Goal: Information Seeking & Learning: Learn about a topic

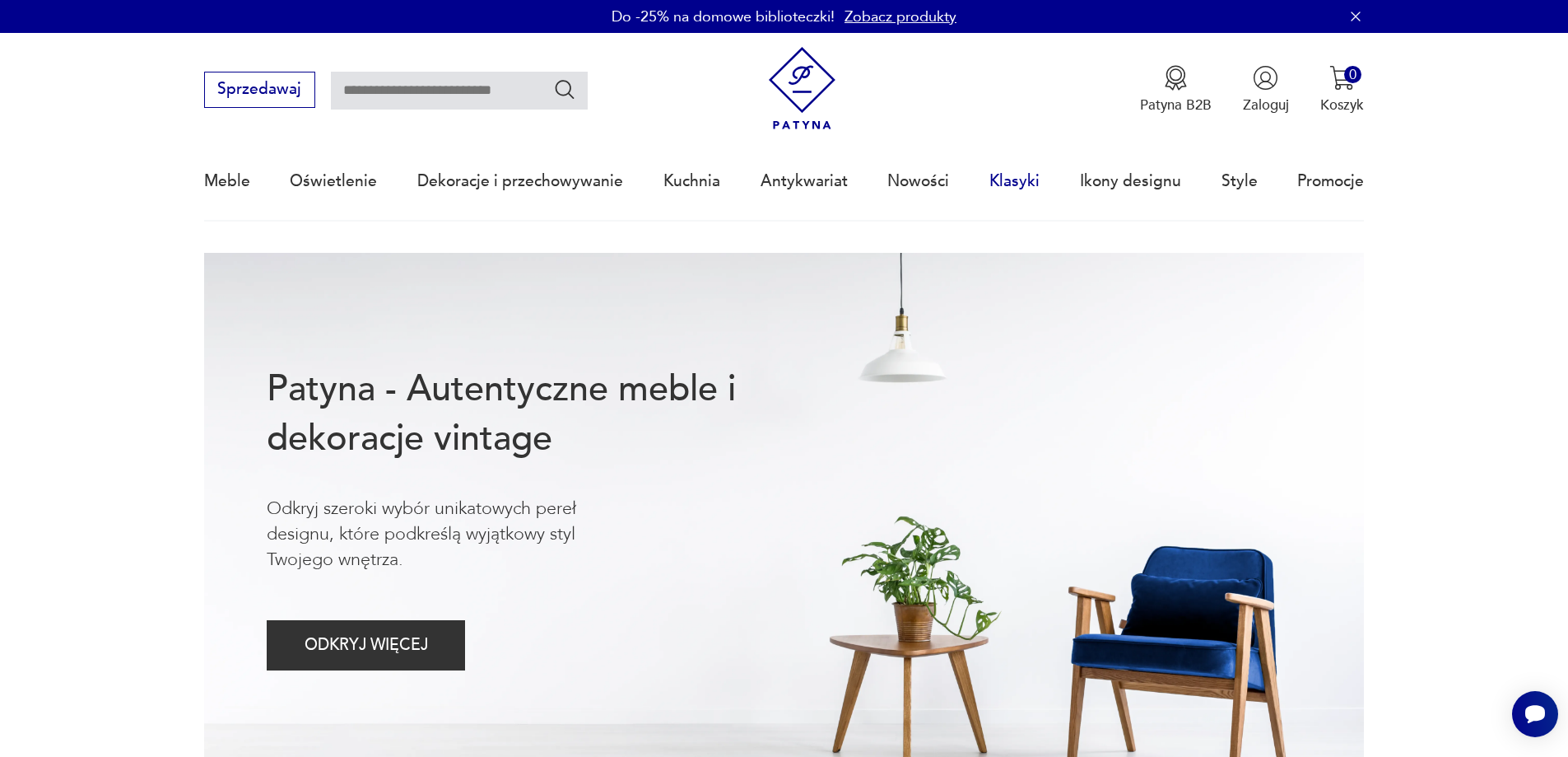
click at [1009, 181] on link "Klasyki" at bounding box center [1015, 181] width 50 height 76
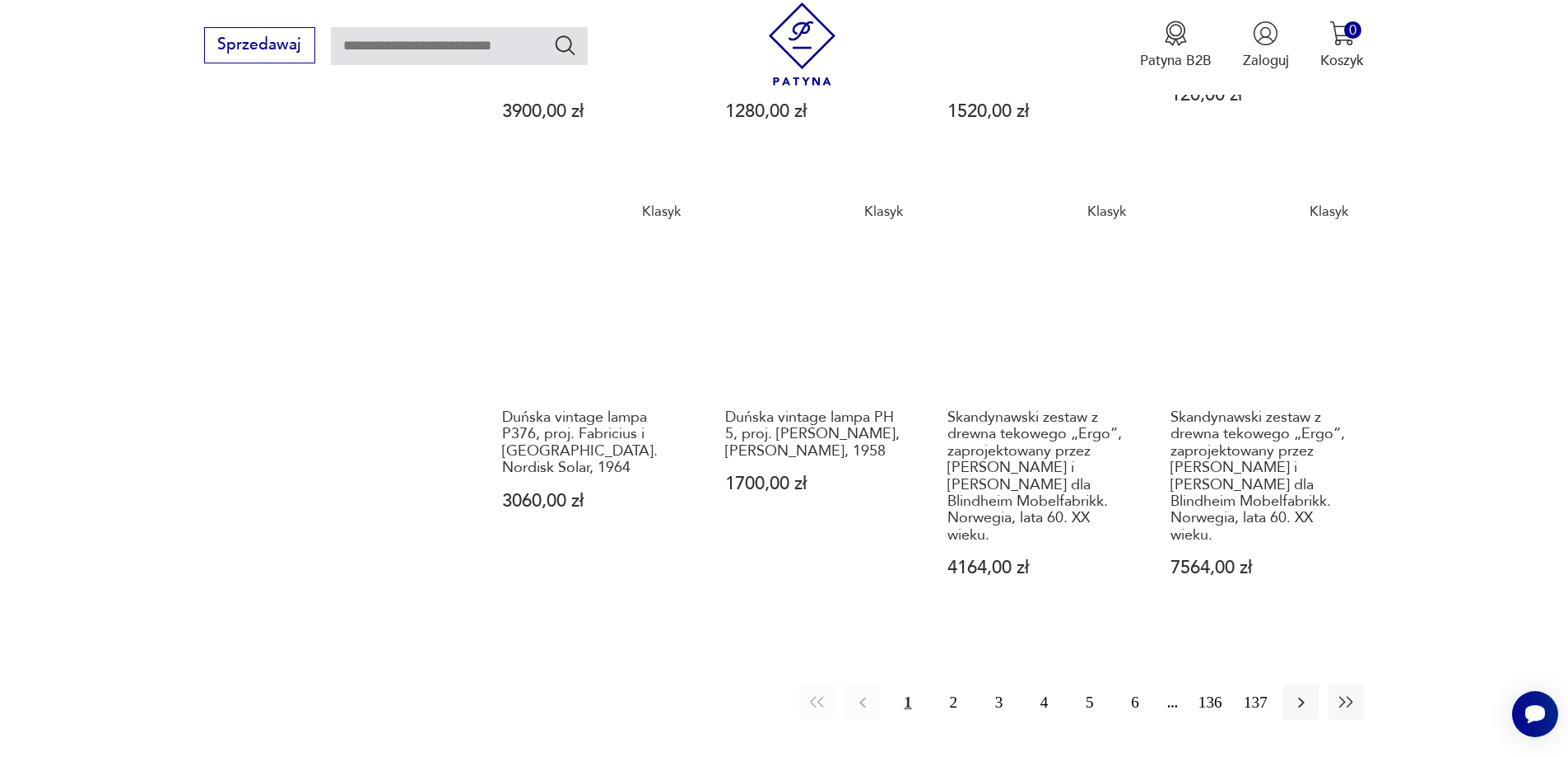
scroll to position [1431, 0]
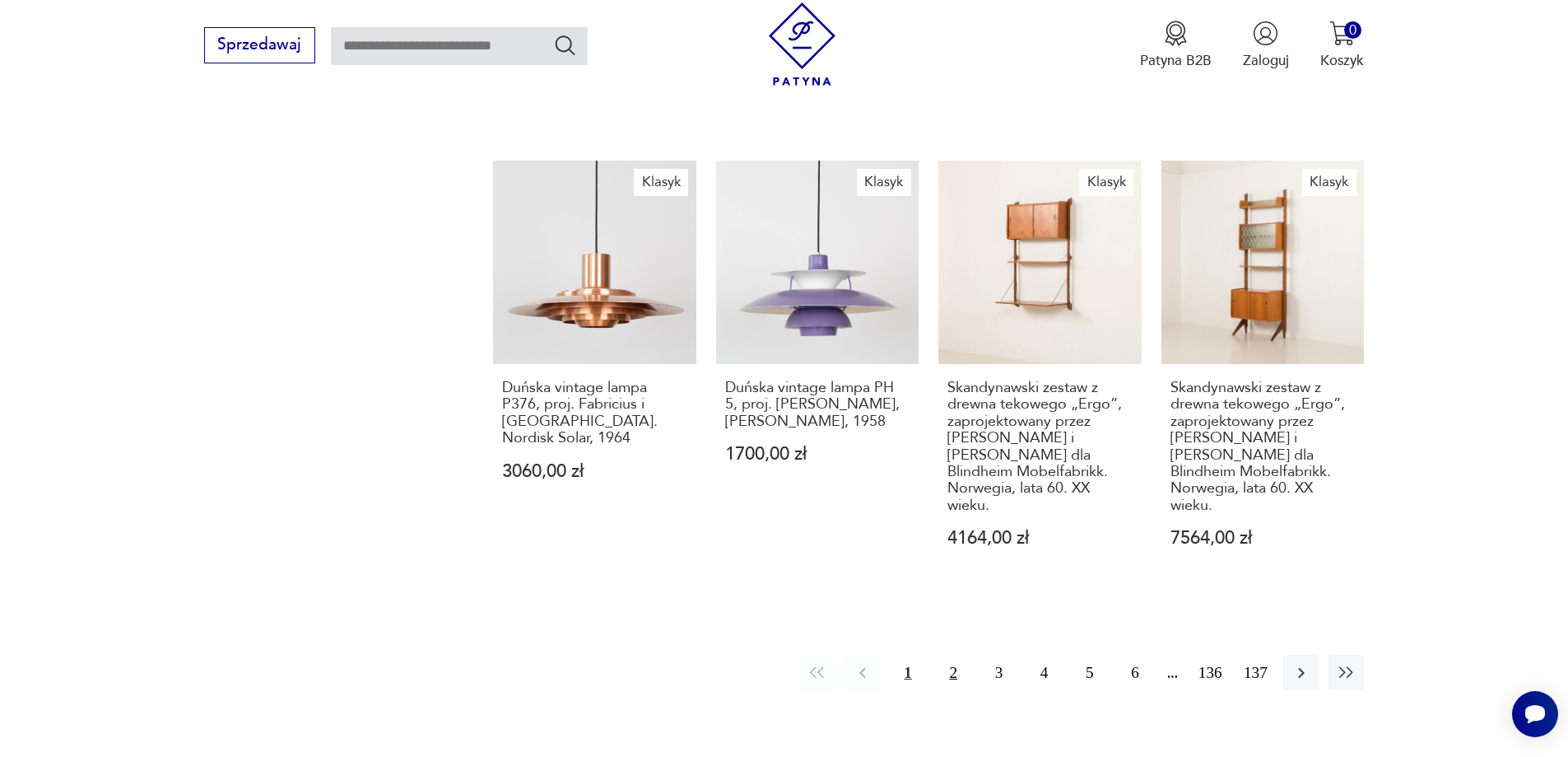
click at [954, 655] on button "2" at bounding box center [954, 673] width 35 height 35
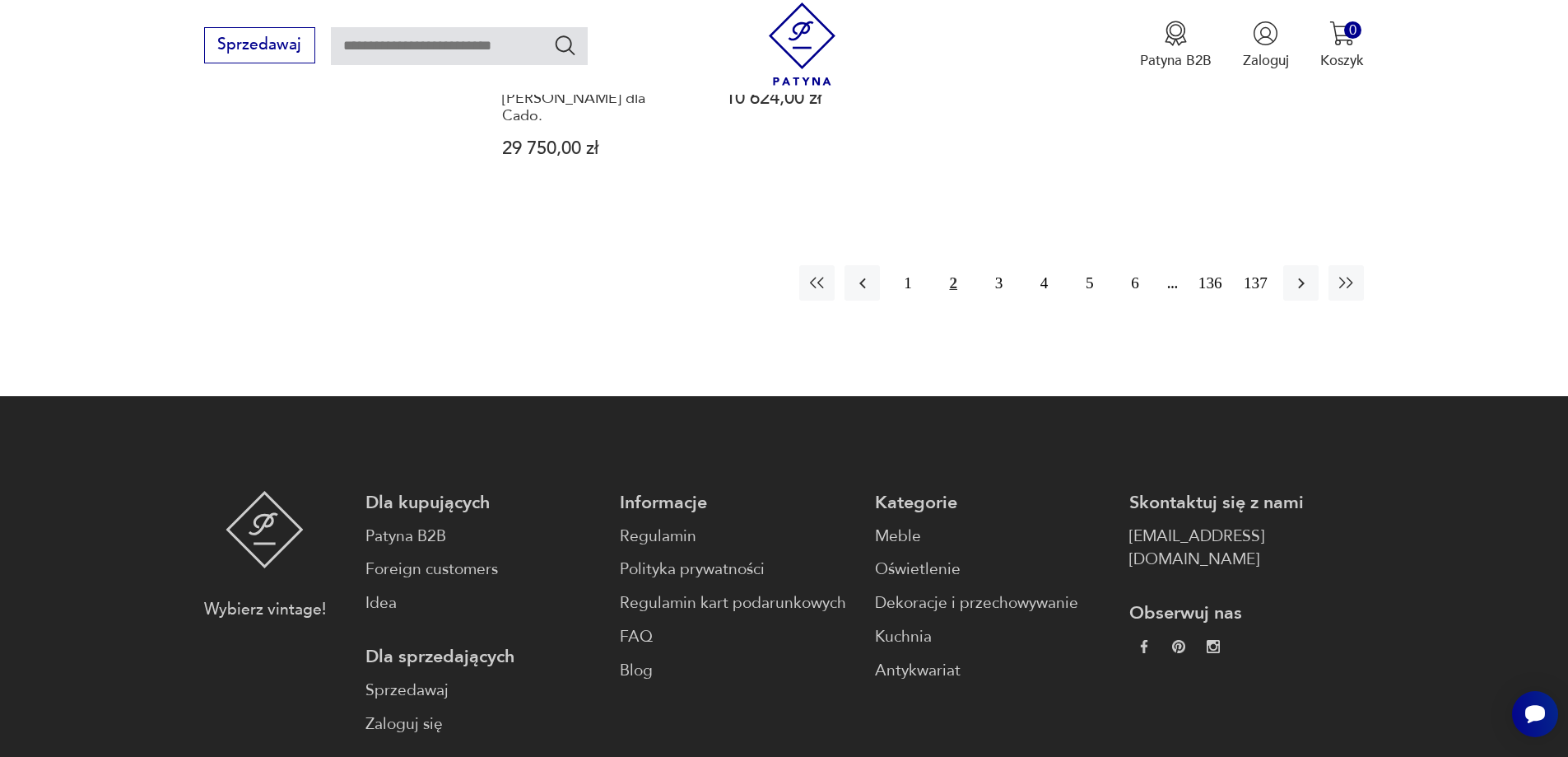
scroll to position [1910, 0]
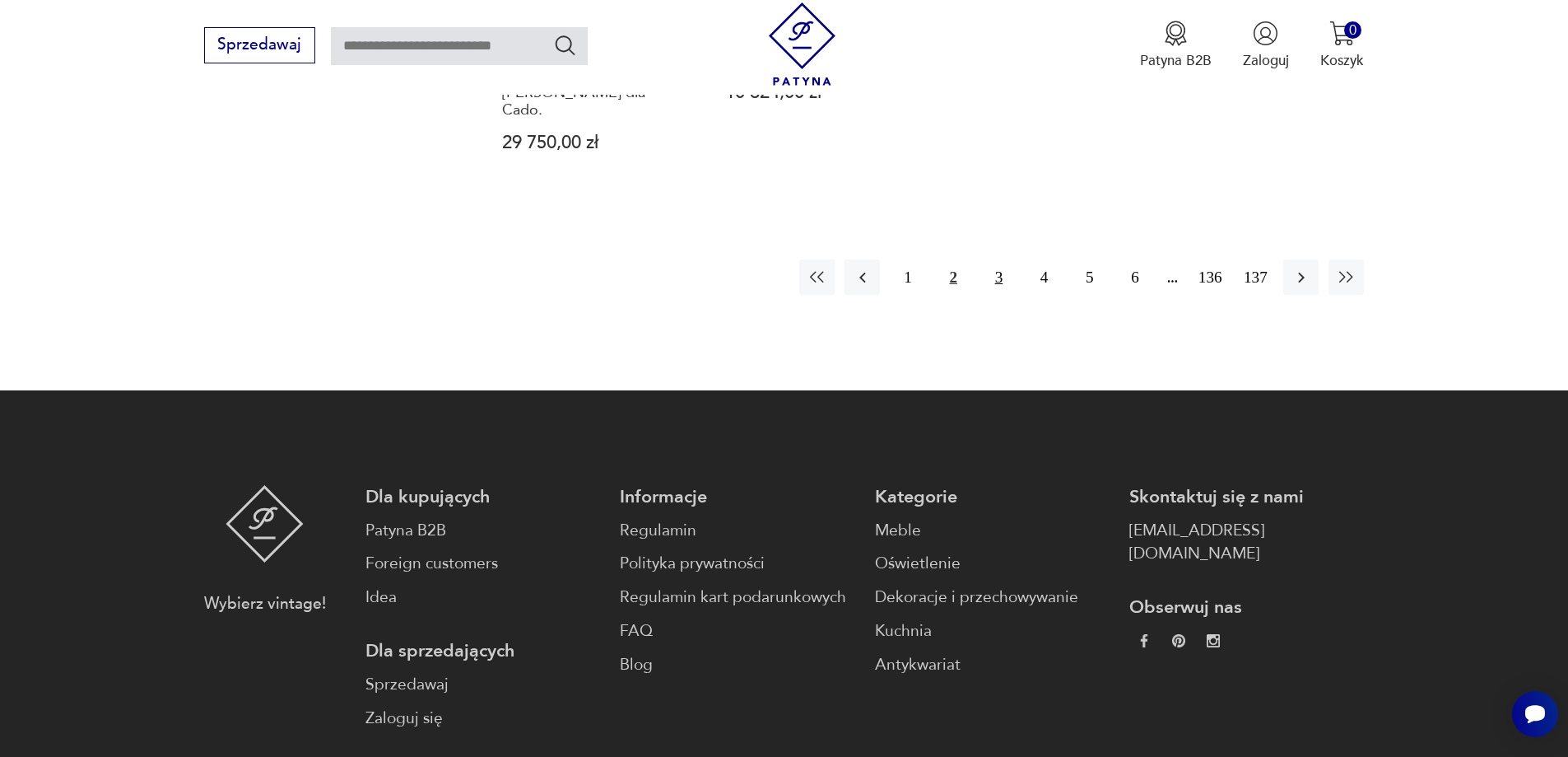
click at [996, 259] on button "3" at bounding box center [999, 277] width 35 height 35
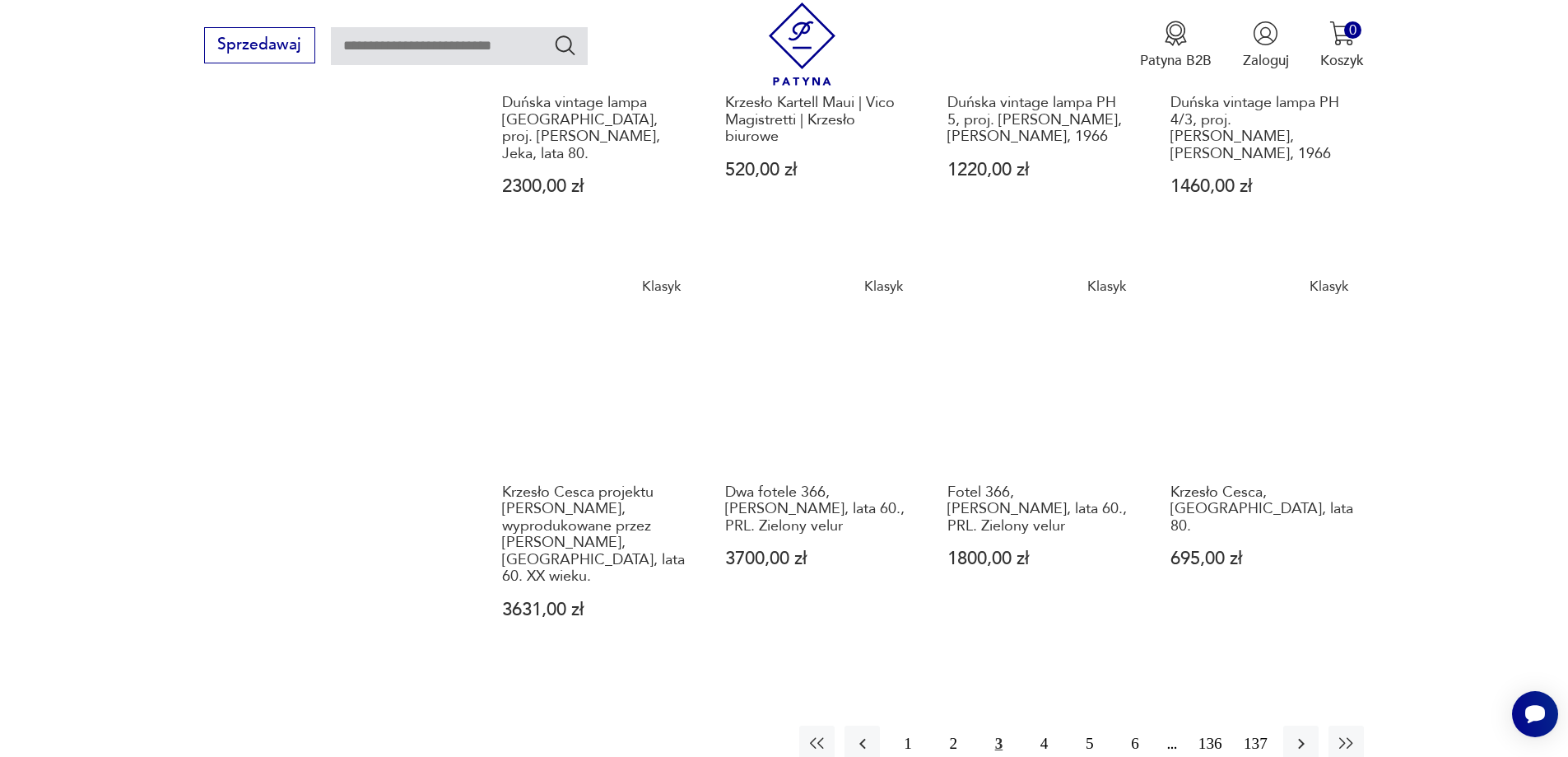
scroll to position [1416, 0]
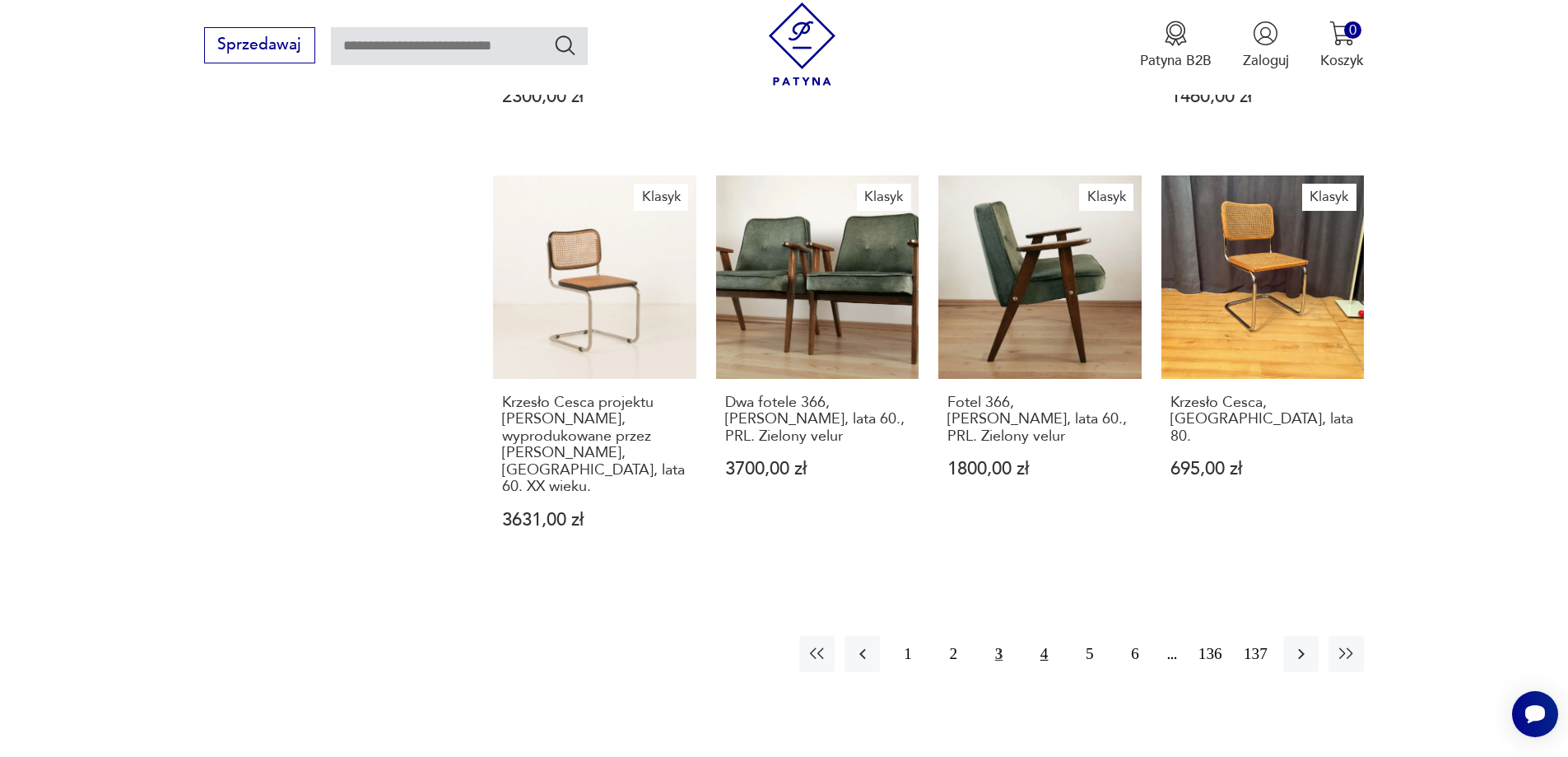
click at [1046, 636] on button "4" at bounding box center [1044, 654] width 35 height 35
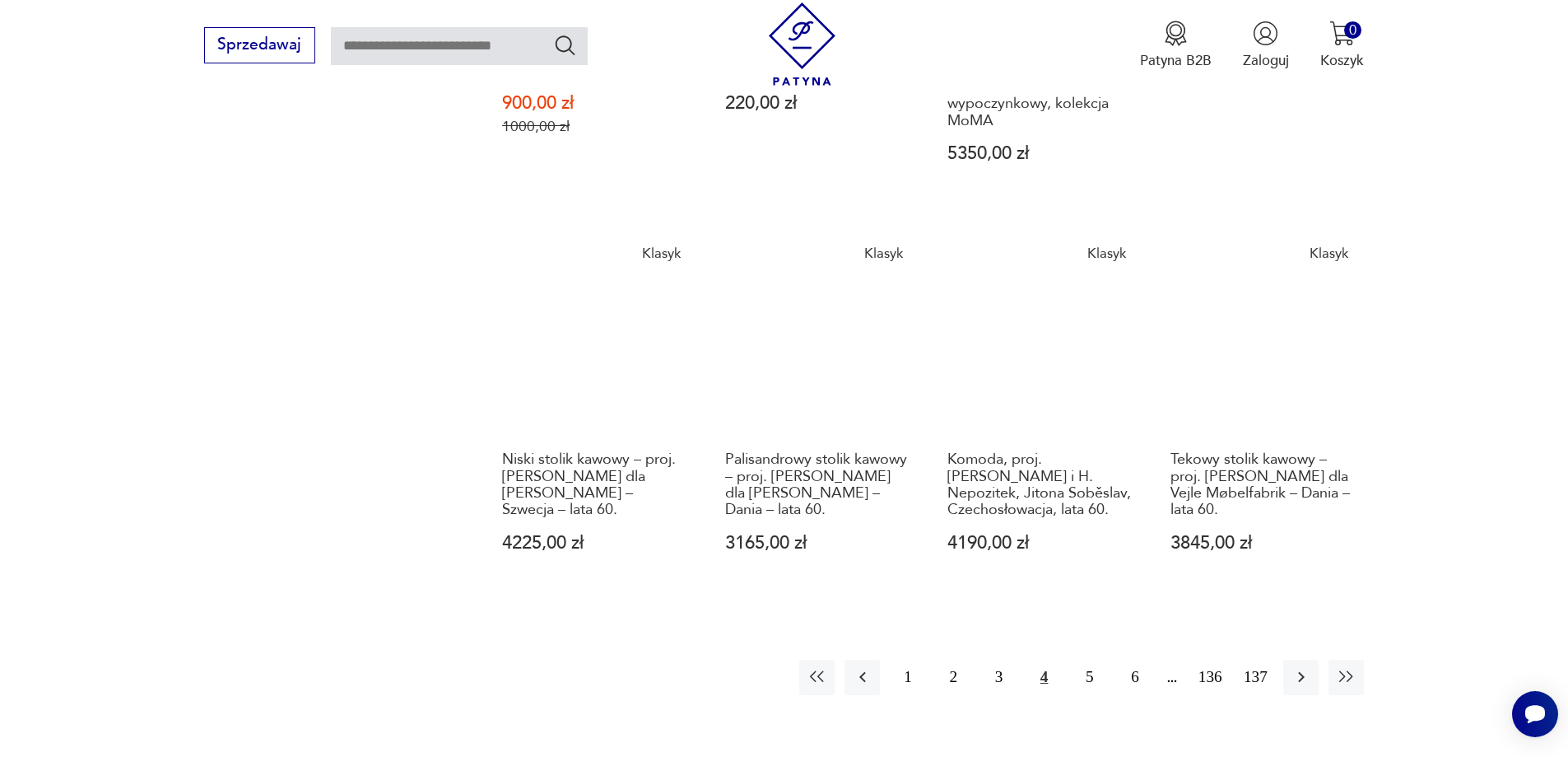
scroll to position [1416, 0]
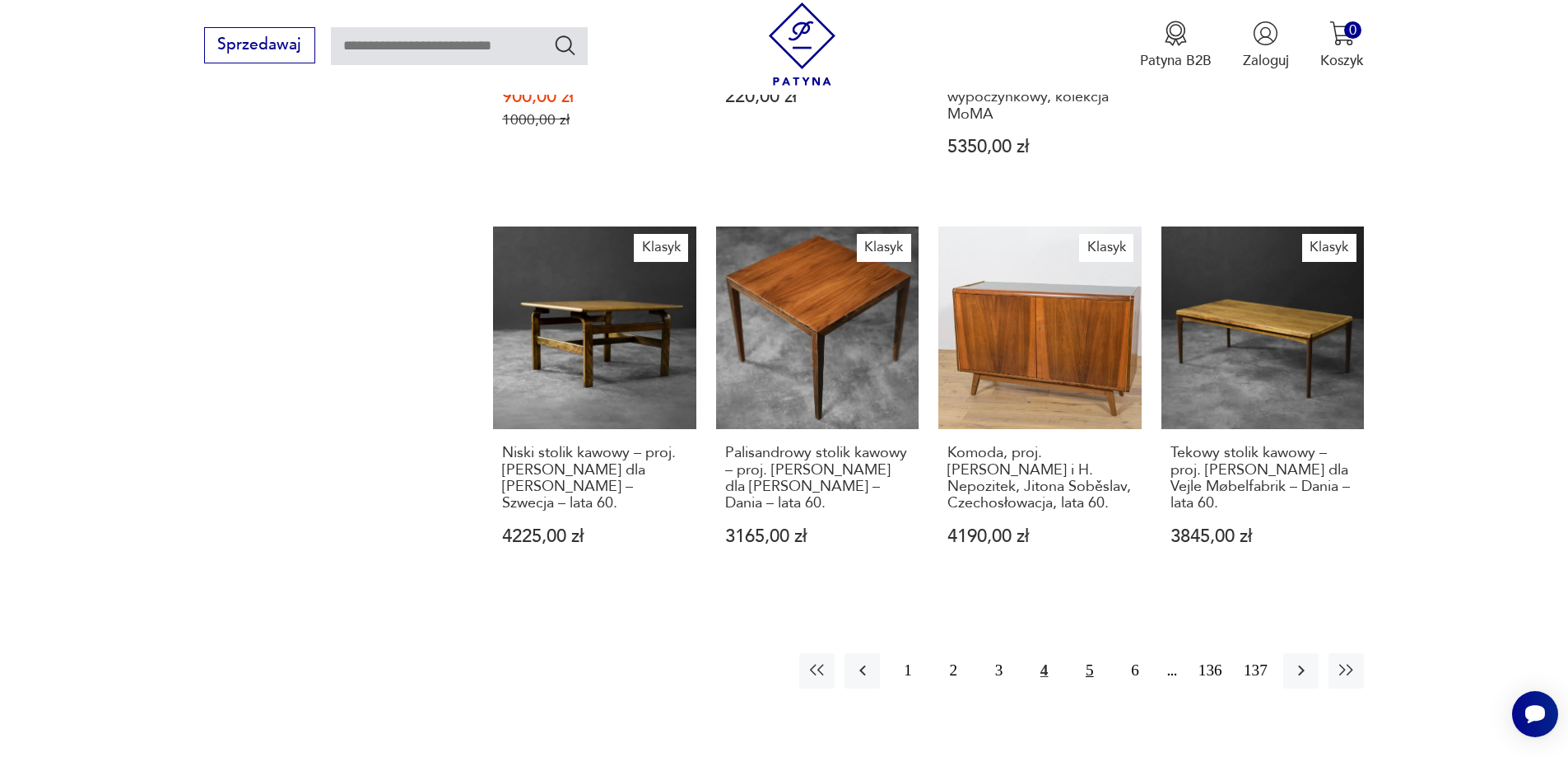
click at [1089, 656] on button "5" at bounding box center [1090, 671] width 35 height 35
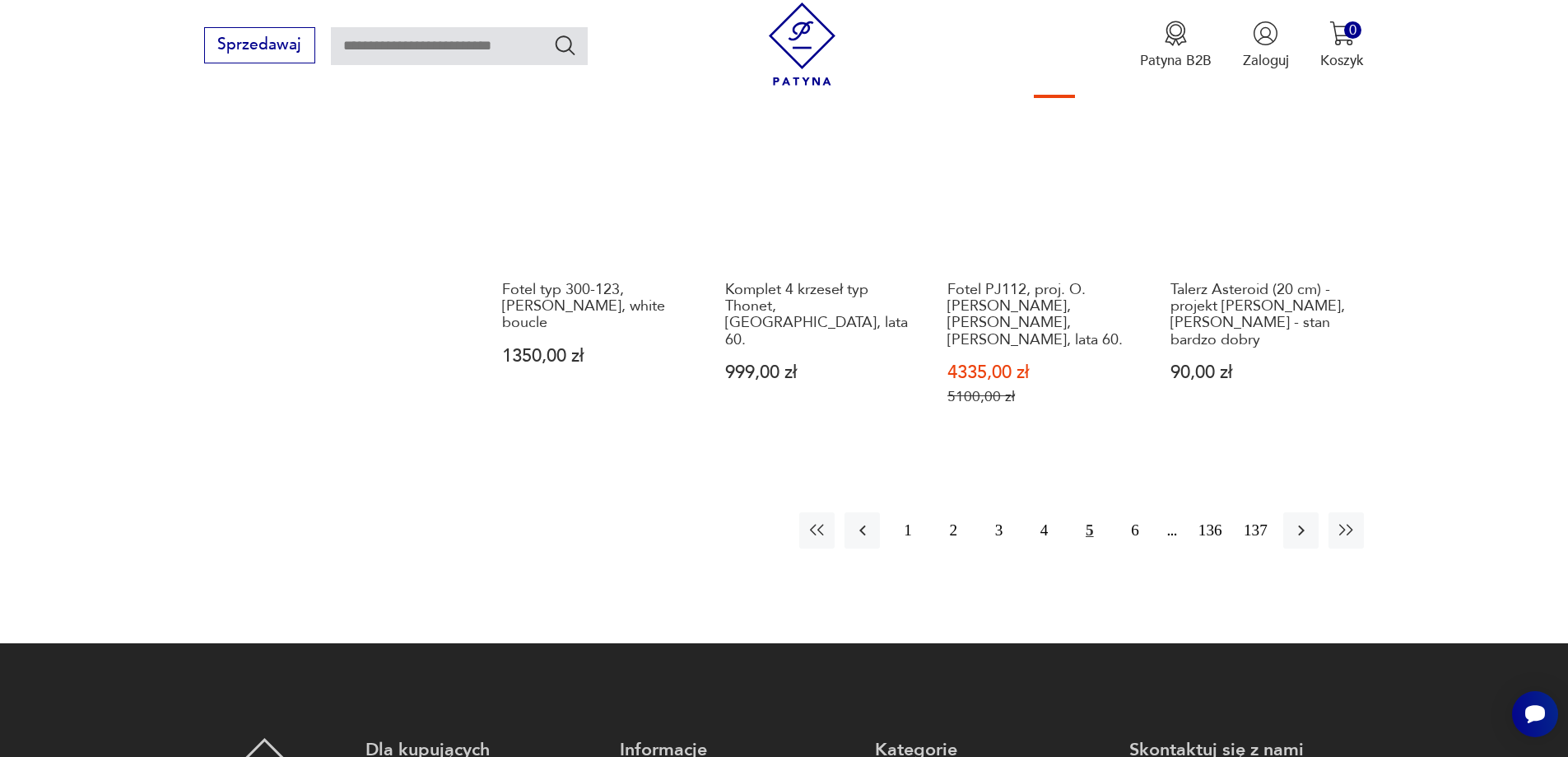
scroll to position [1746, 0]
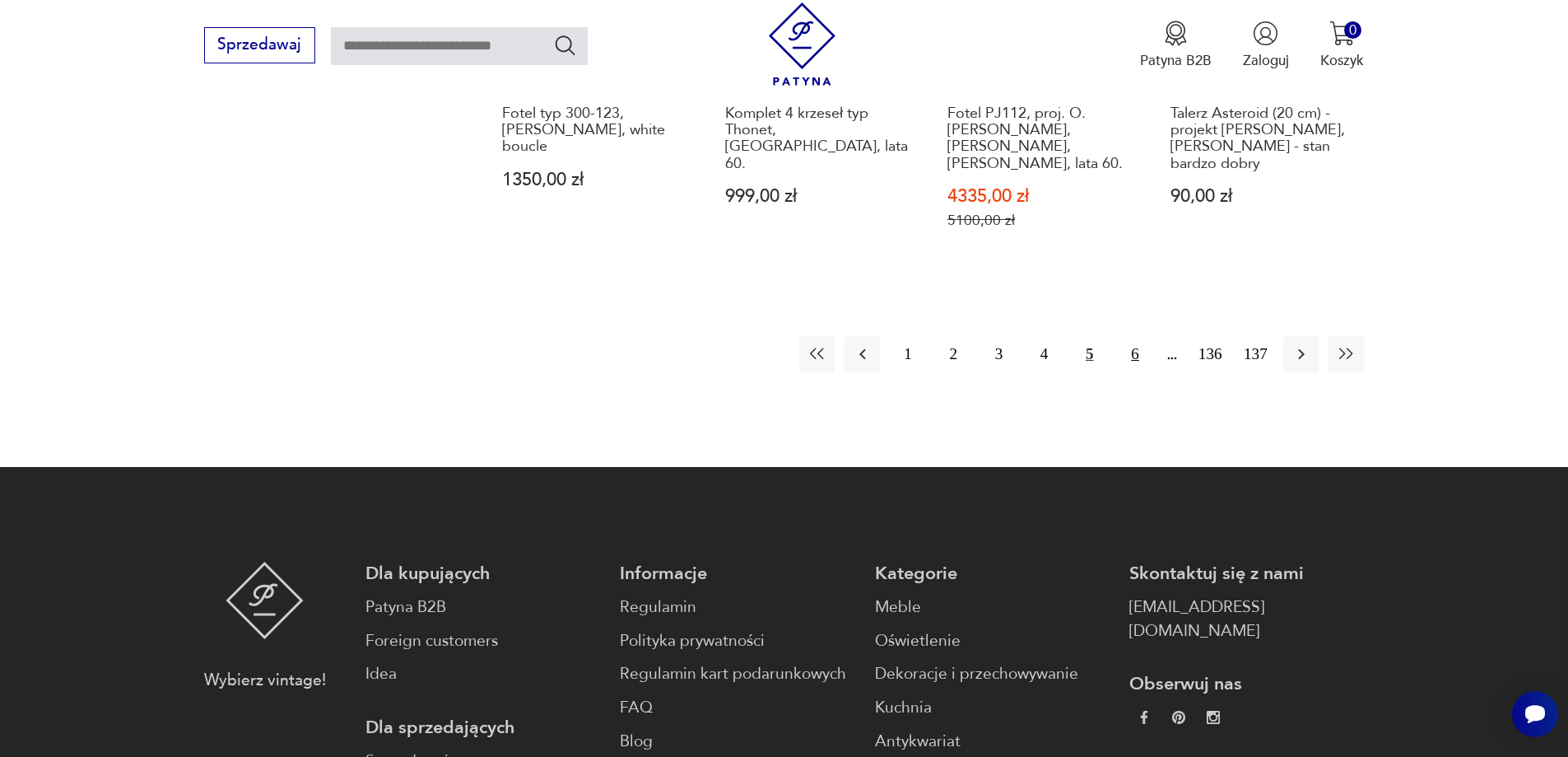
click at [1131, 337] on button "6" at bounding box center [1135, 354] width 35 height 35
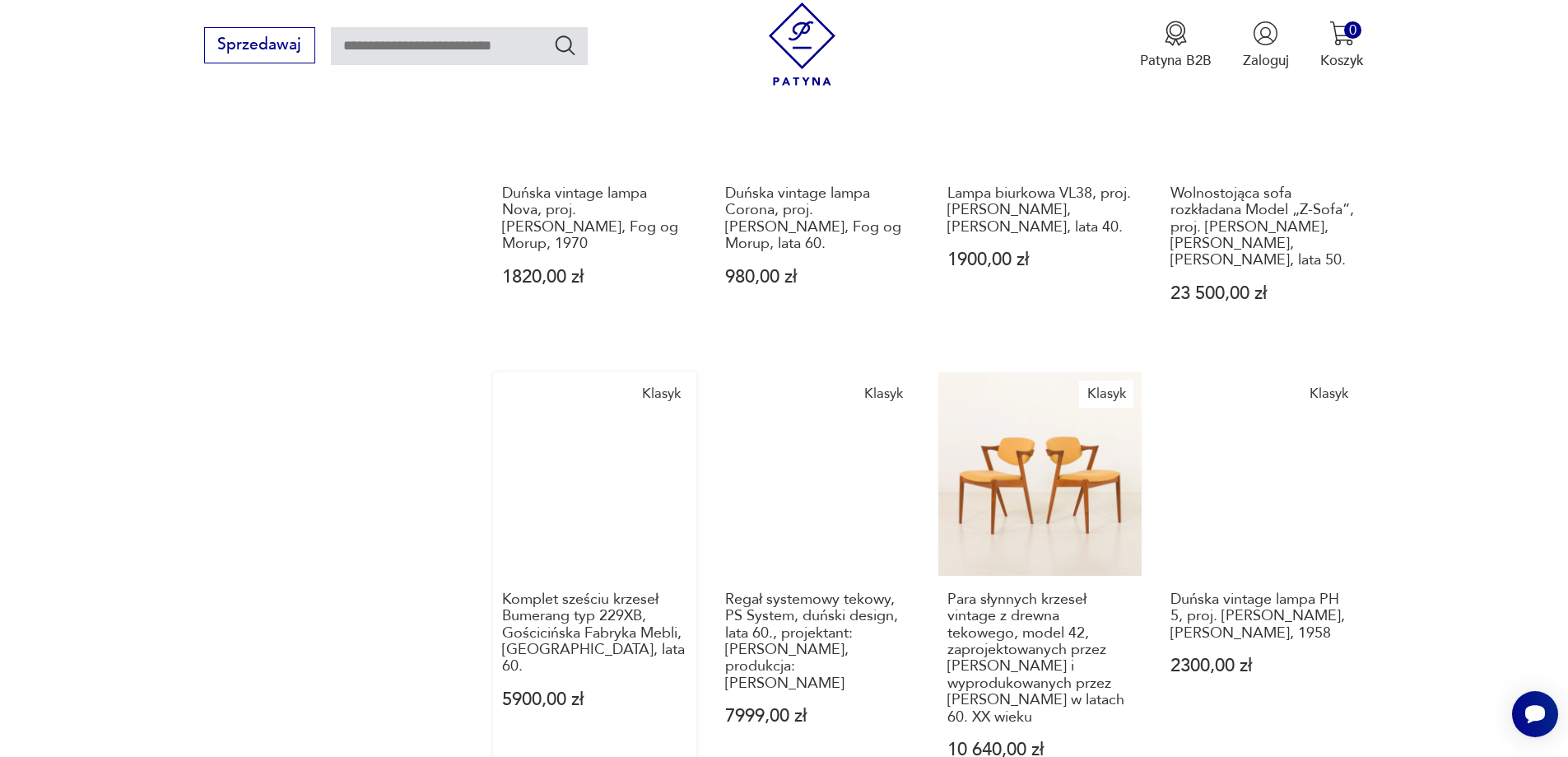
scroll to position [1498, 0]
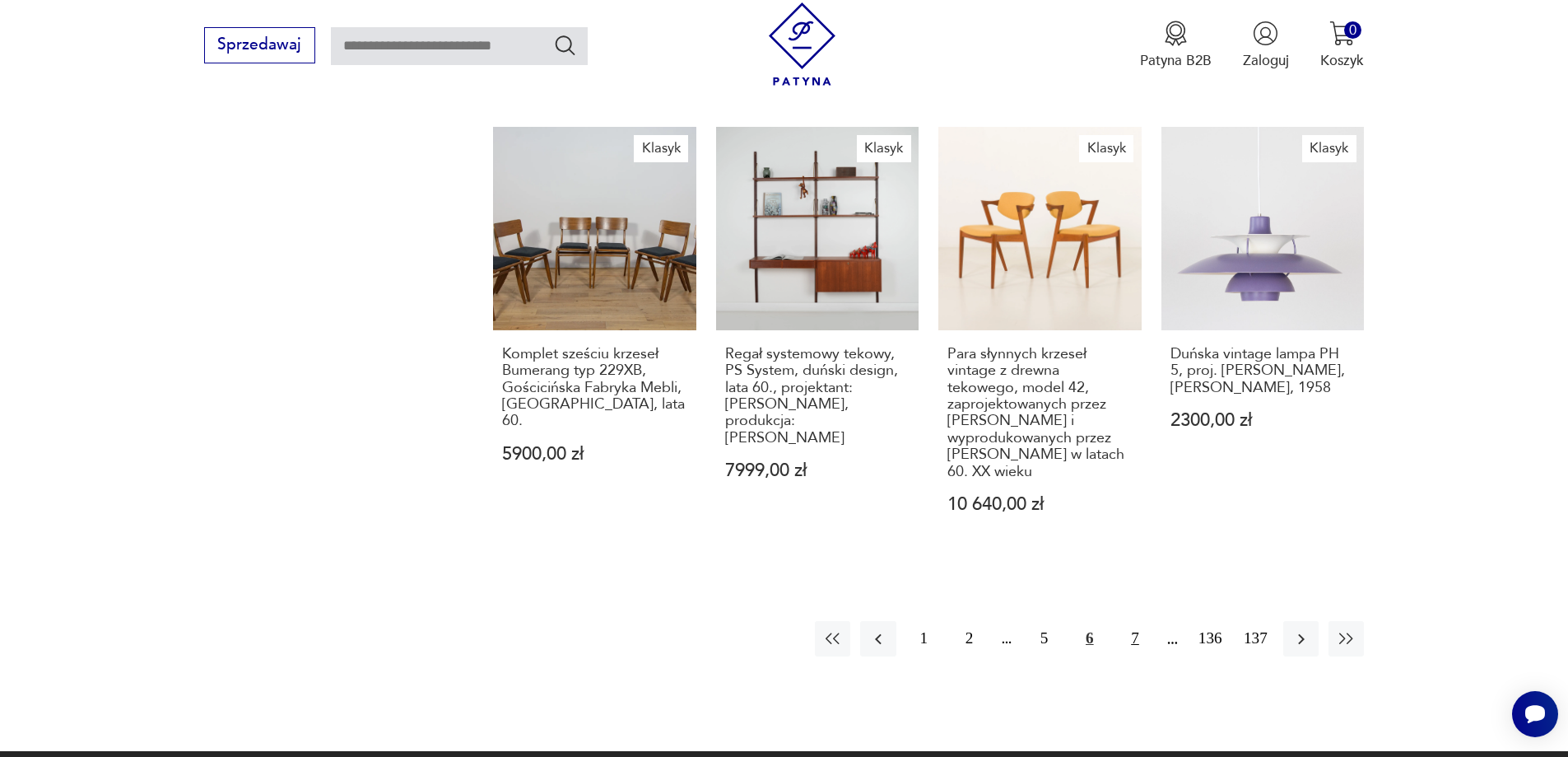
click at [1137, 621] on button "7" at bounding box center [1135, 639] width 35 height 35
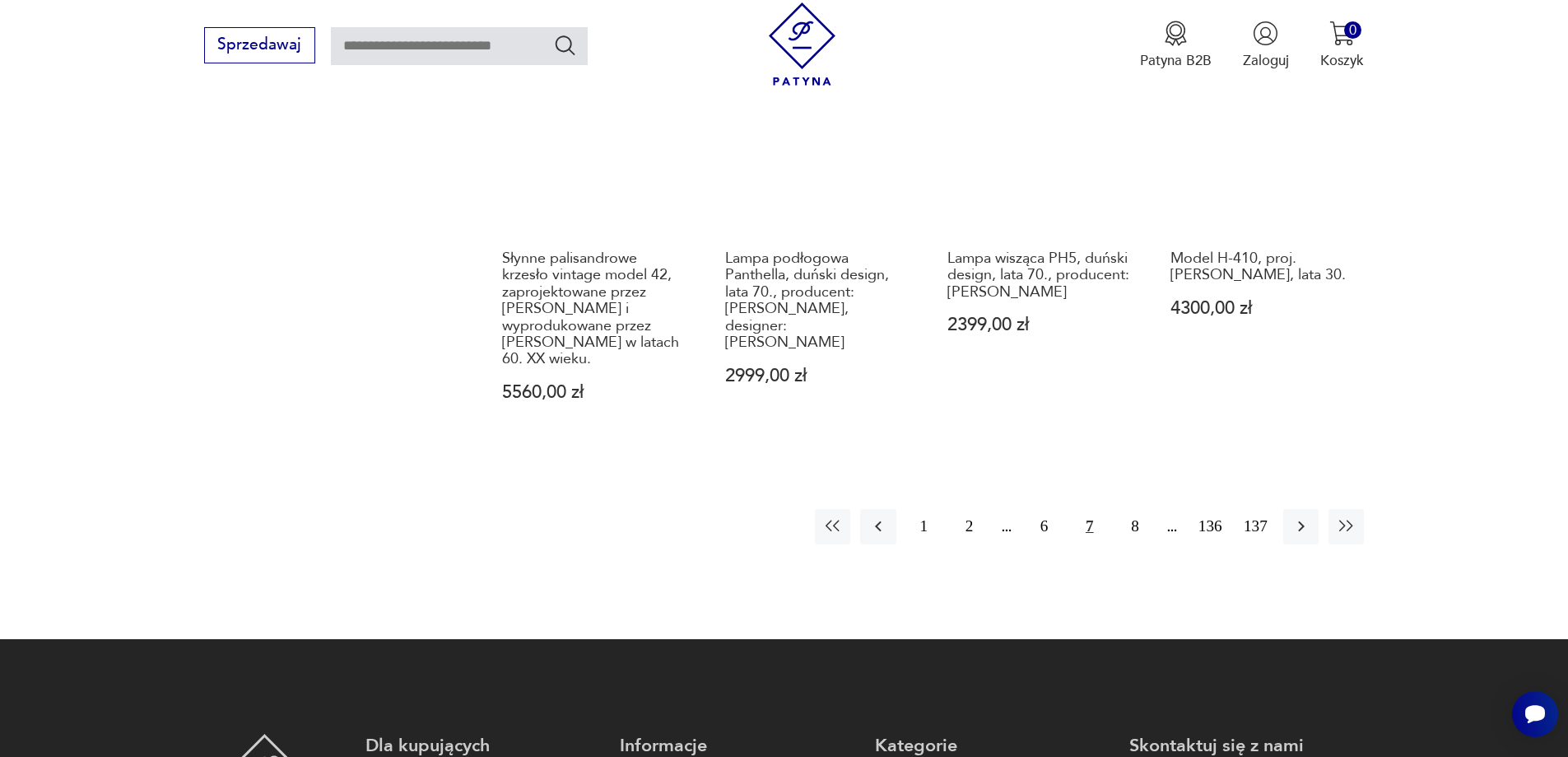
scroll to position [1663, 0]
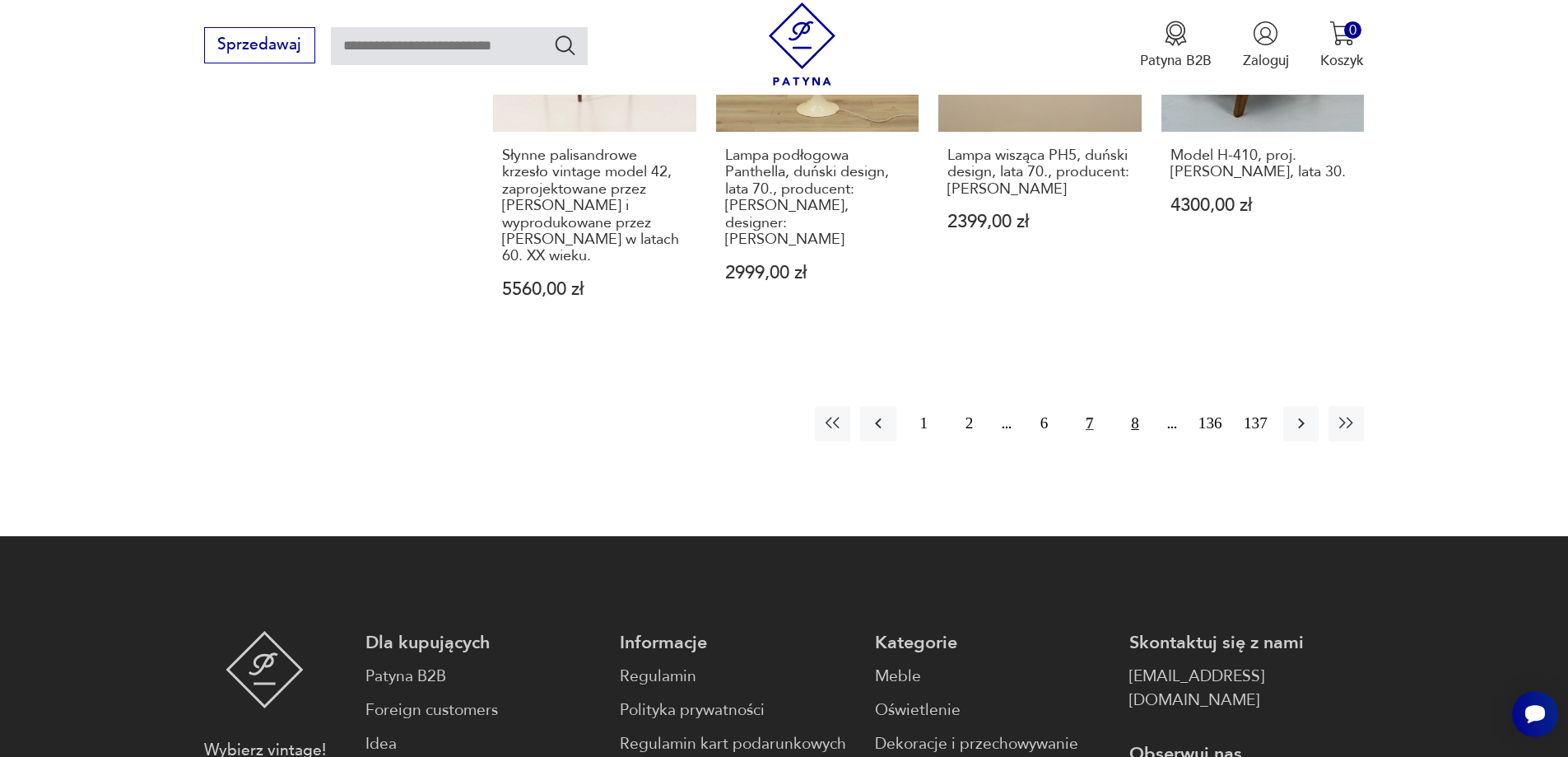
click at [1133, 406] on button "8" at bounding box center [1135, 424] width 35 height 35
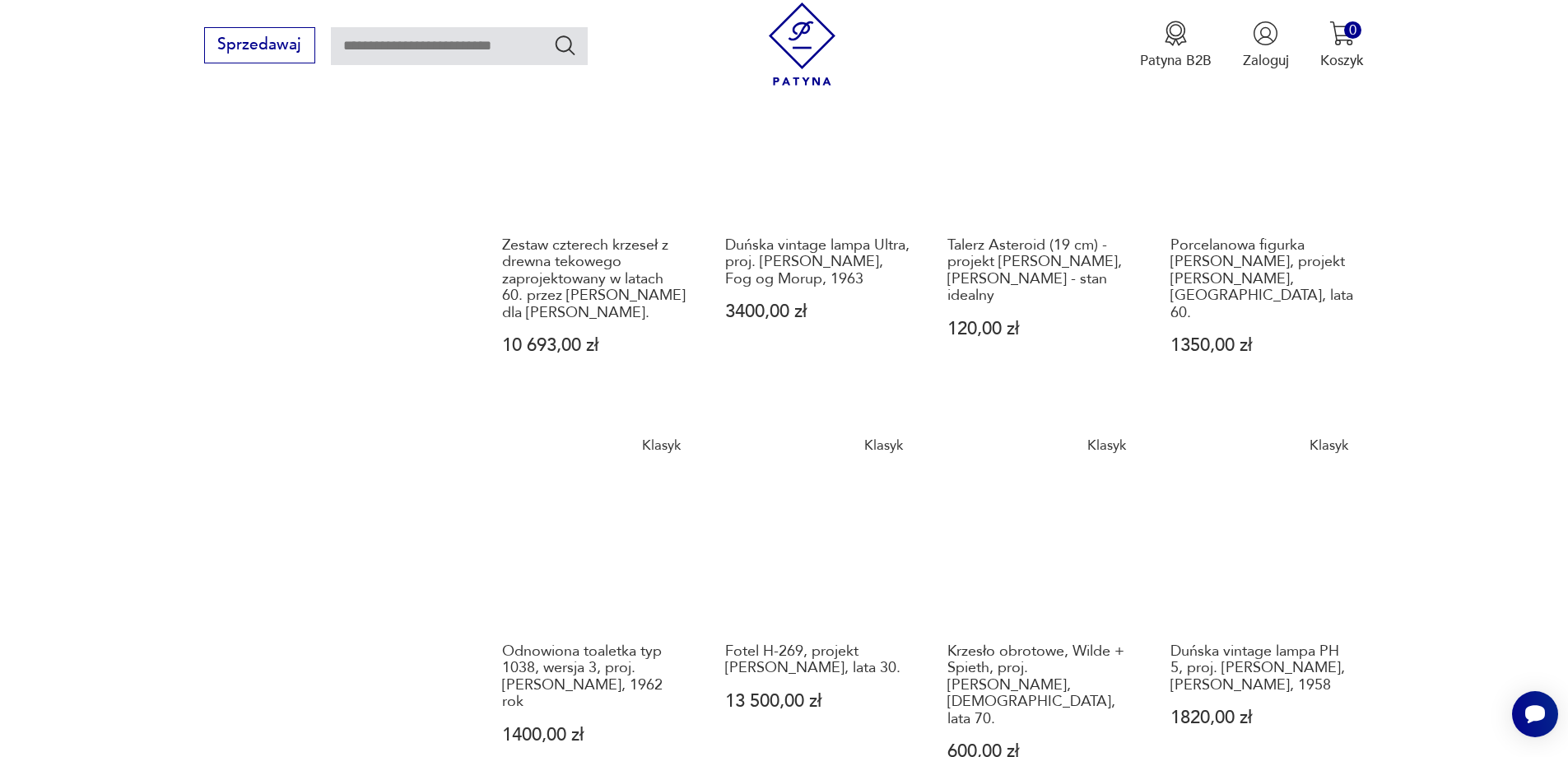
scroll to position [1498, 0]
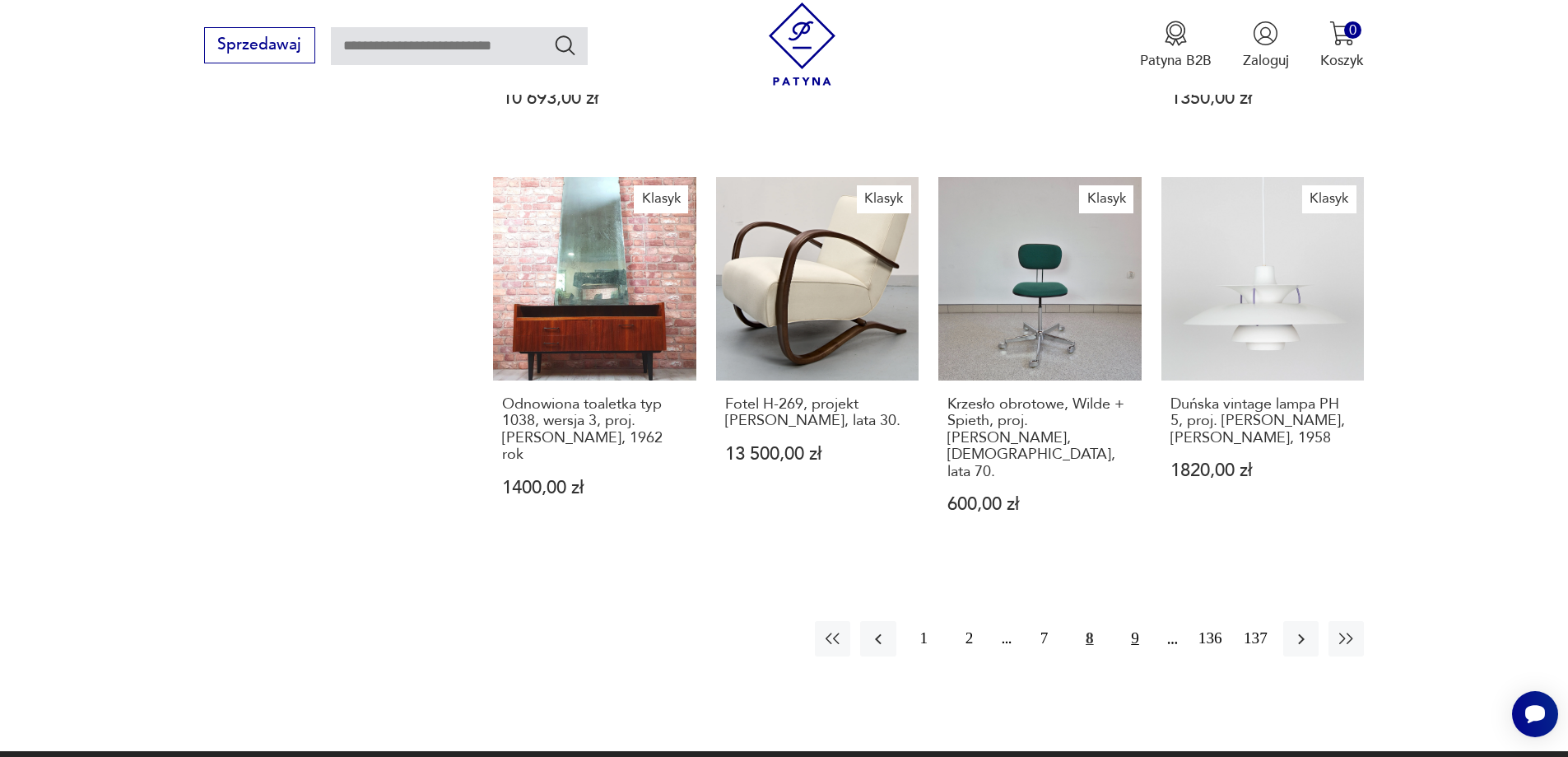
click at [1137, 621] on button "9" at bounding box center [1135, 639] width 35 height 35
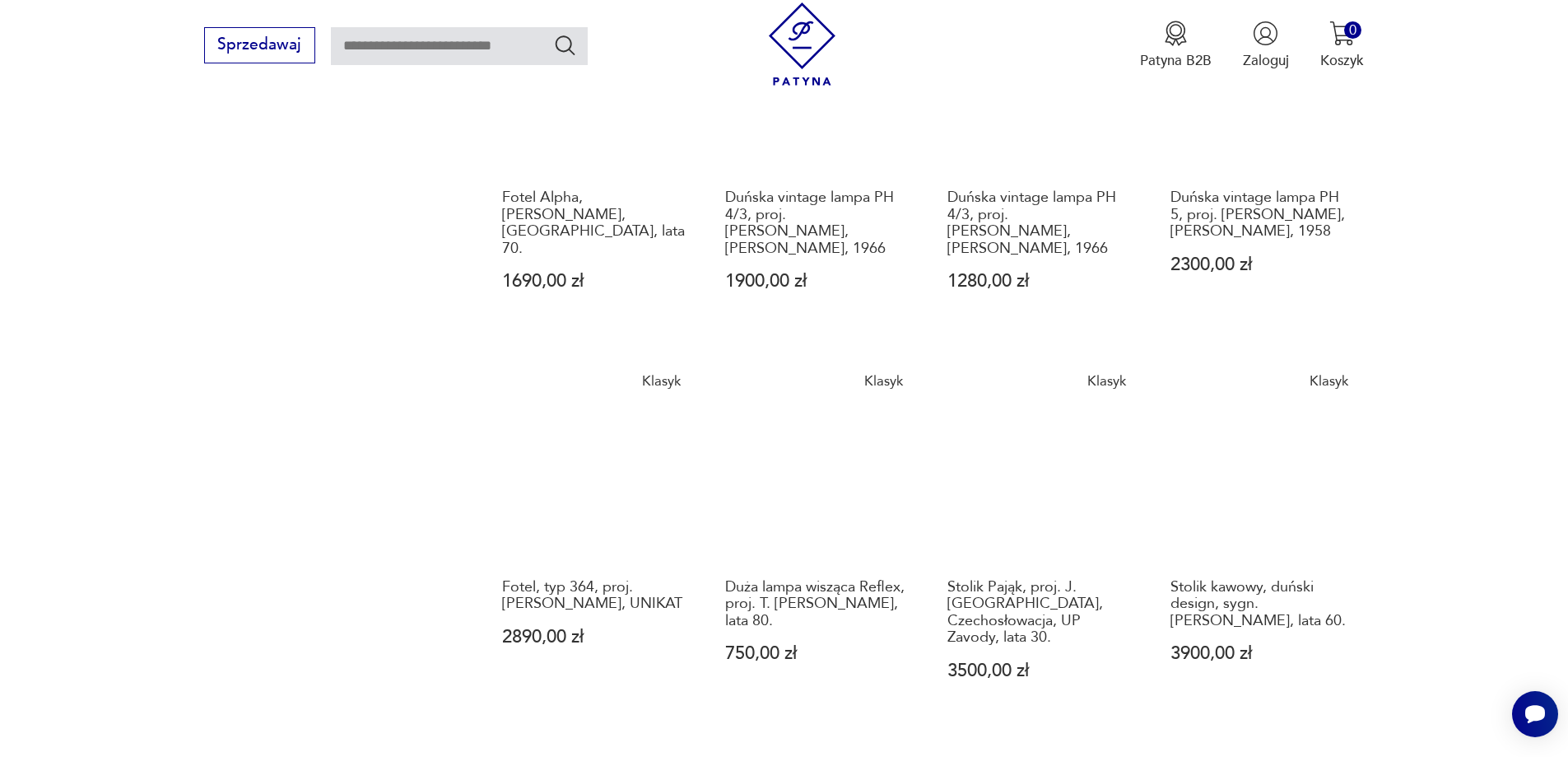
scroll to position [1416, 0]
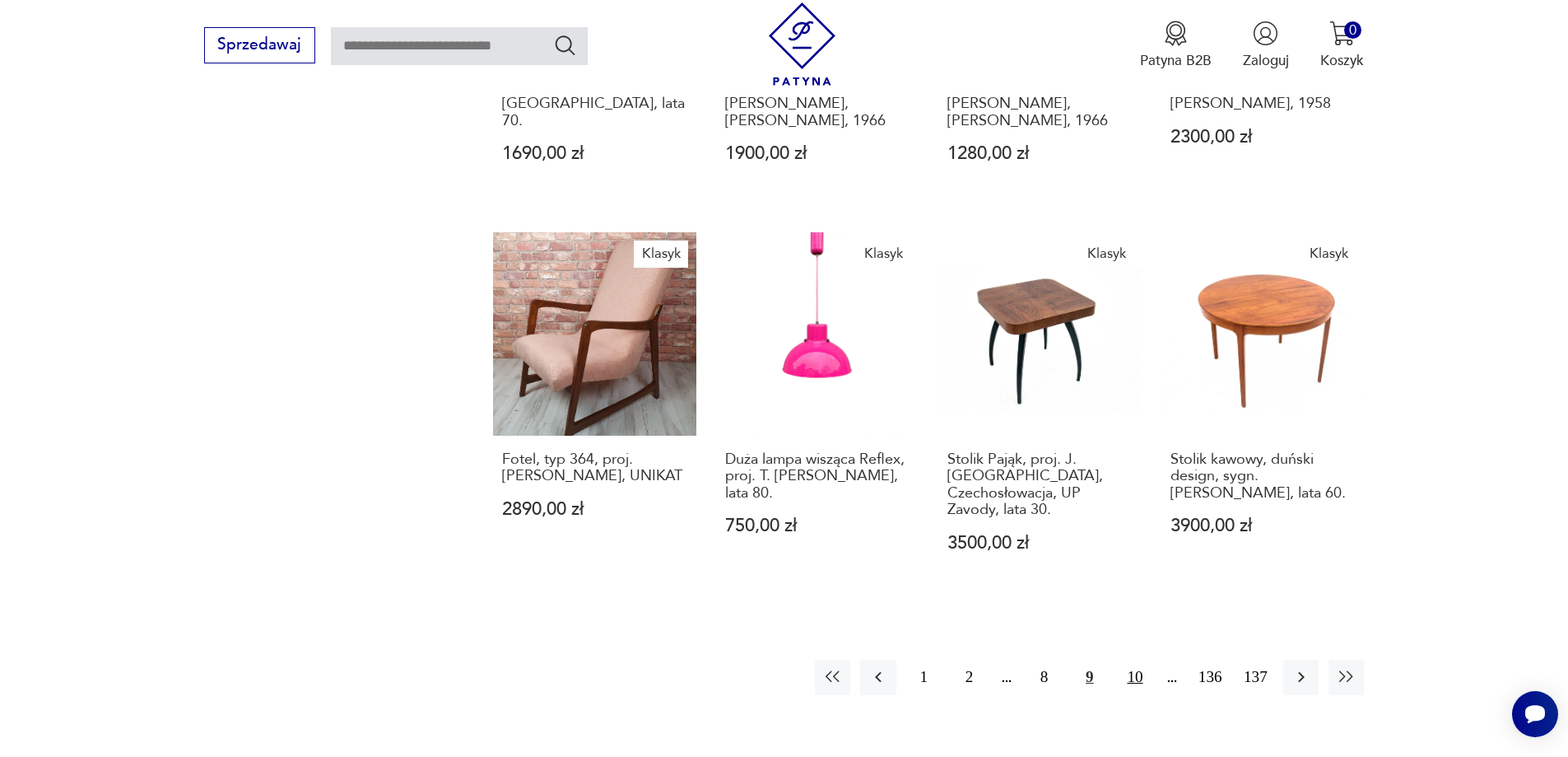
click at [1142, 660] on button "10" at bounding box center [1135, 678] width 35 height 35
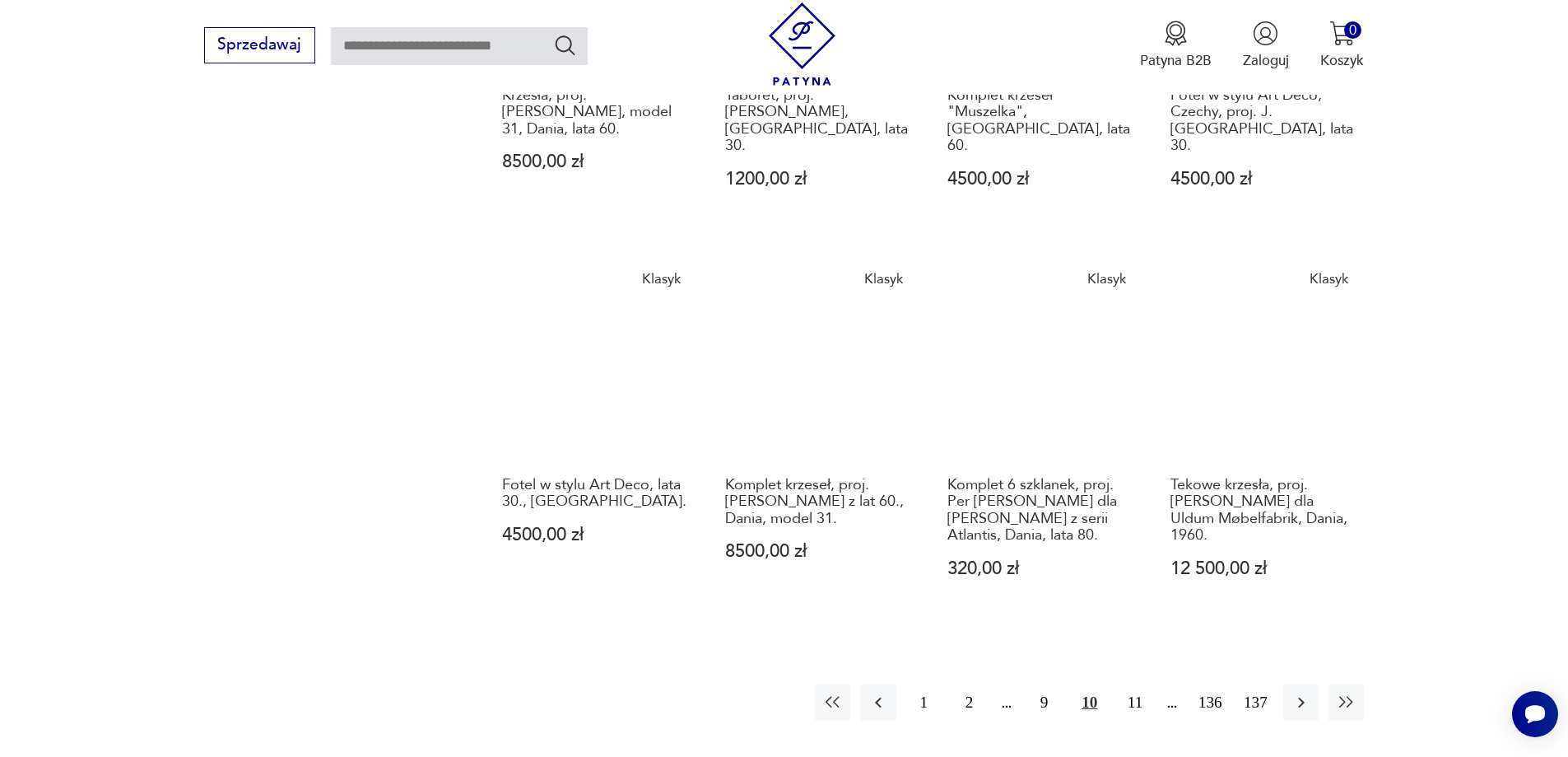
scroll to position [1498, 0]
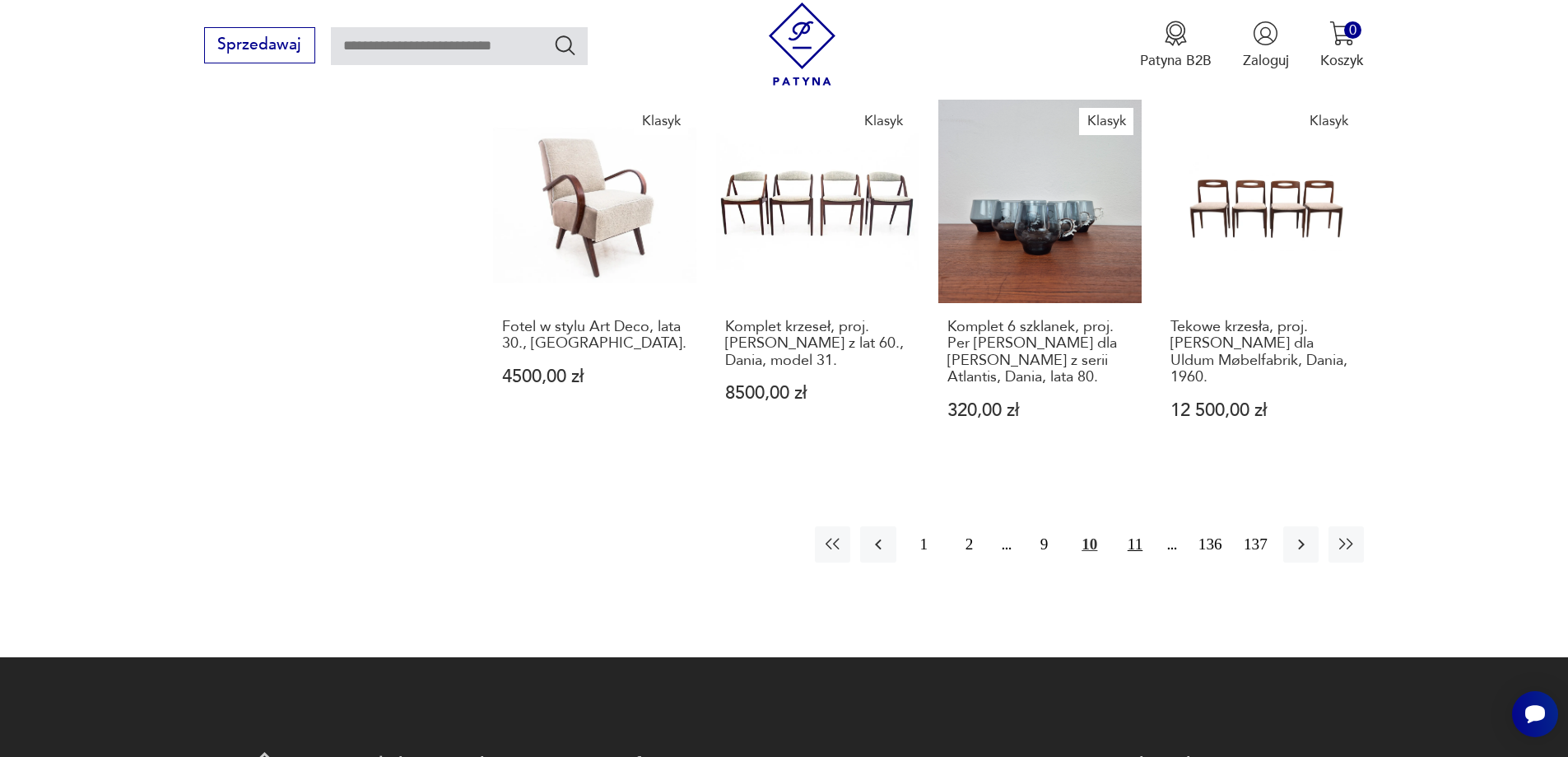
click at [1128, 527] on button "11" at bounding box center [1135, 544] width 35 height 35
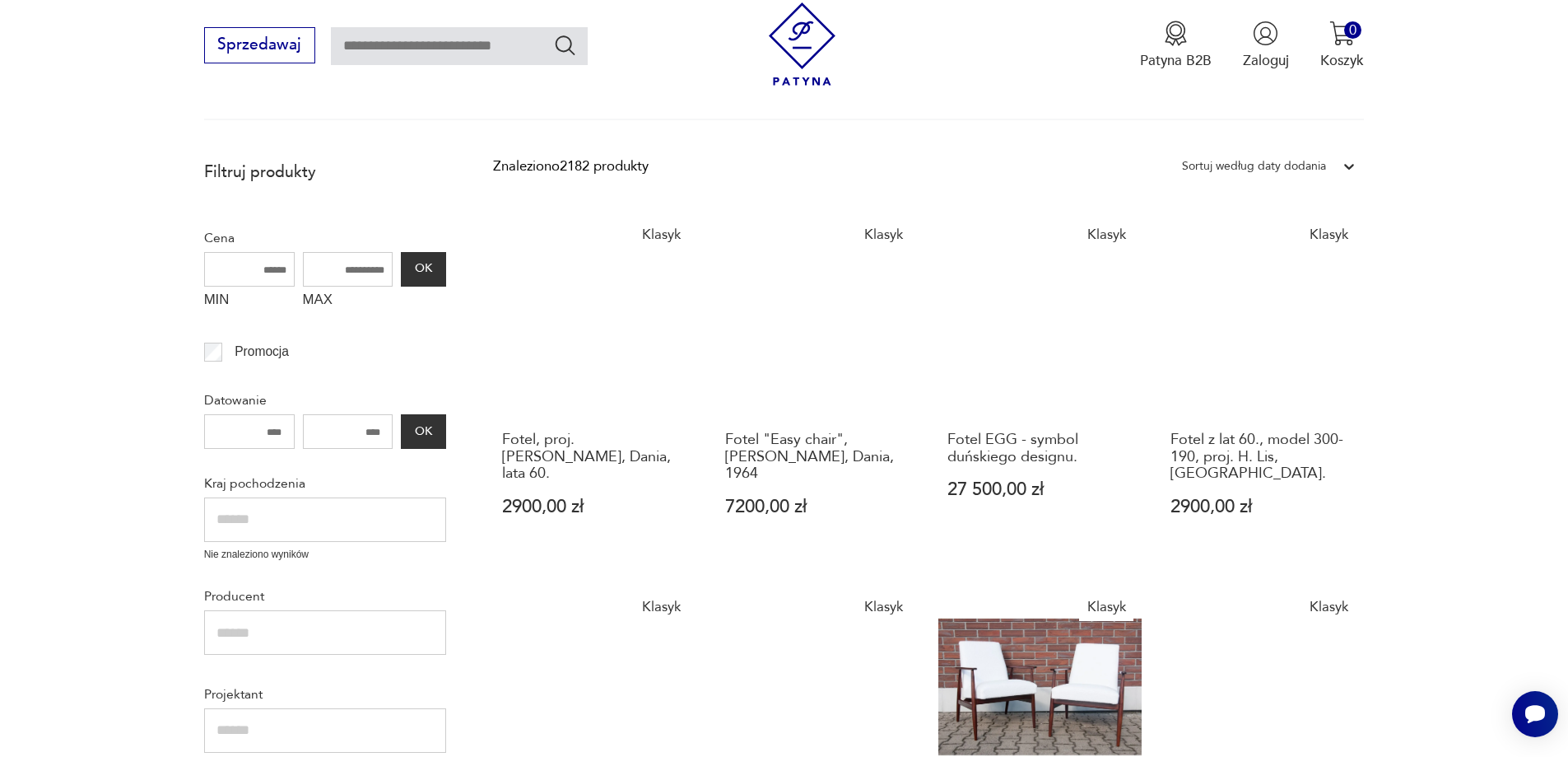
scroll to position [345, 0]
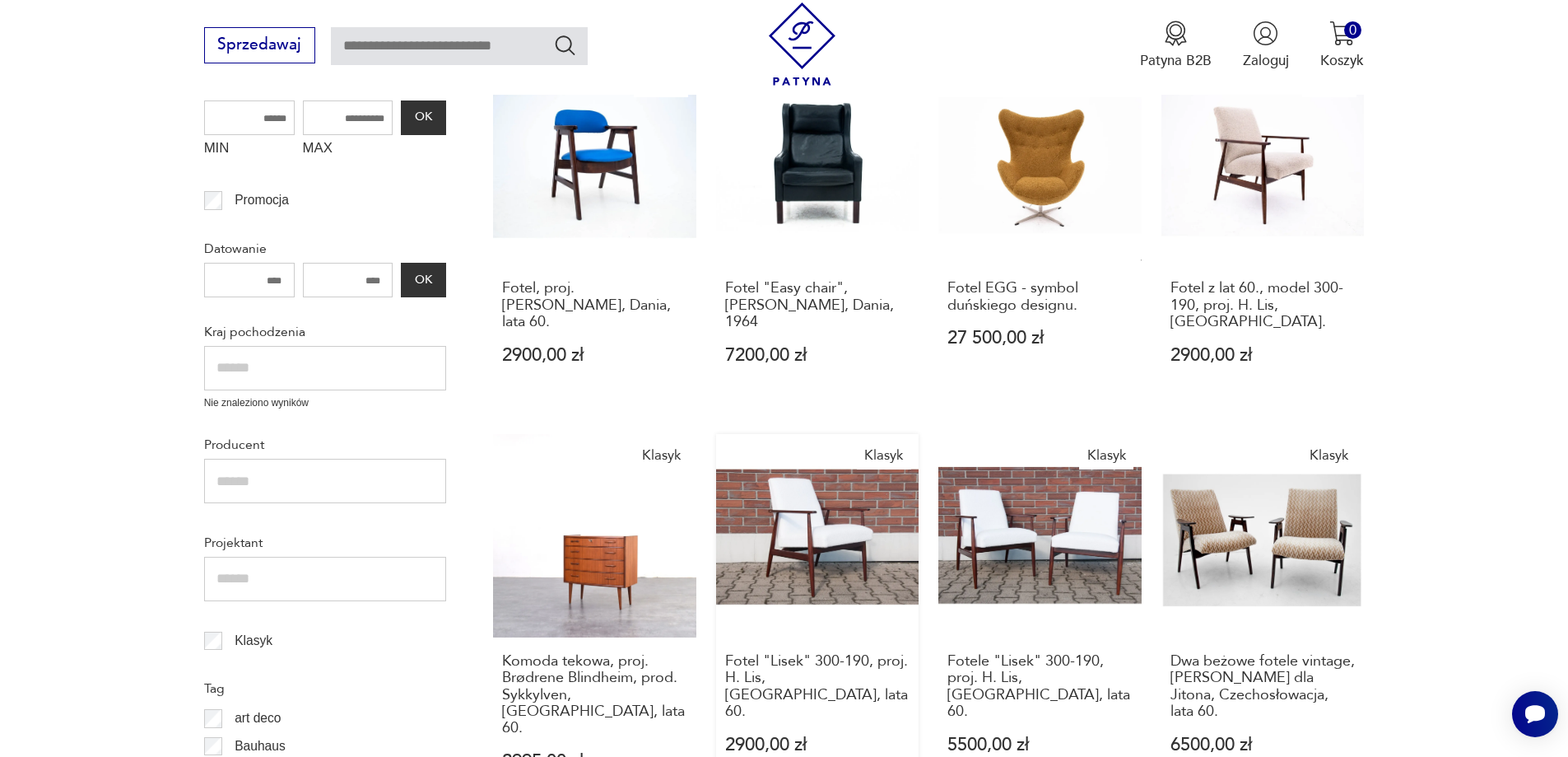
click at [825, 545] on link "Klasyk Fotel "Lisek" 300-190, proj. H. Lis, [GEOGRAPHIC_DATA], lata 60. 2900,00…" at bounding box center [818, 622] width 203 height 375
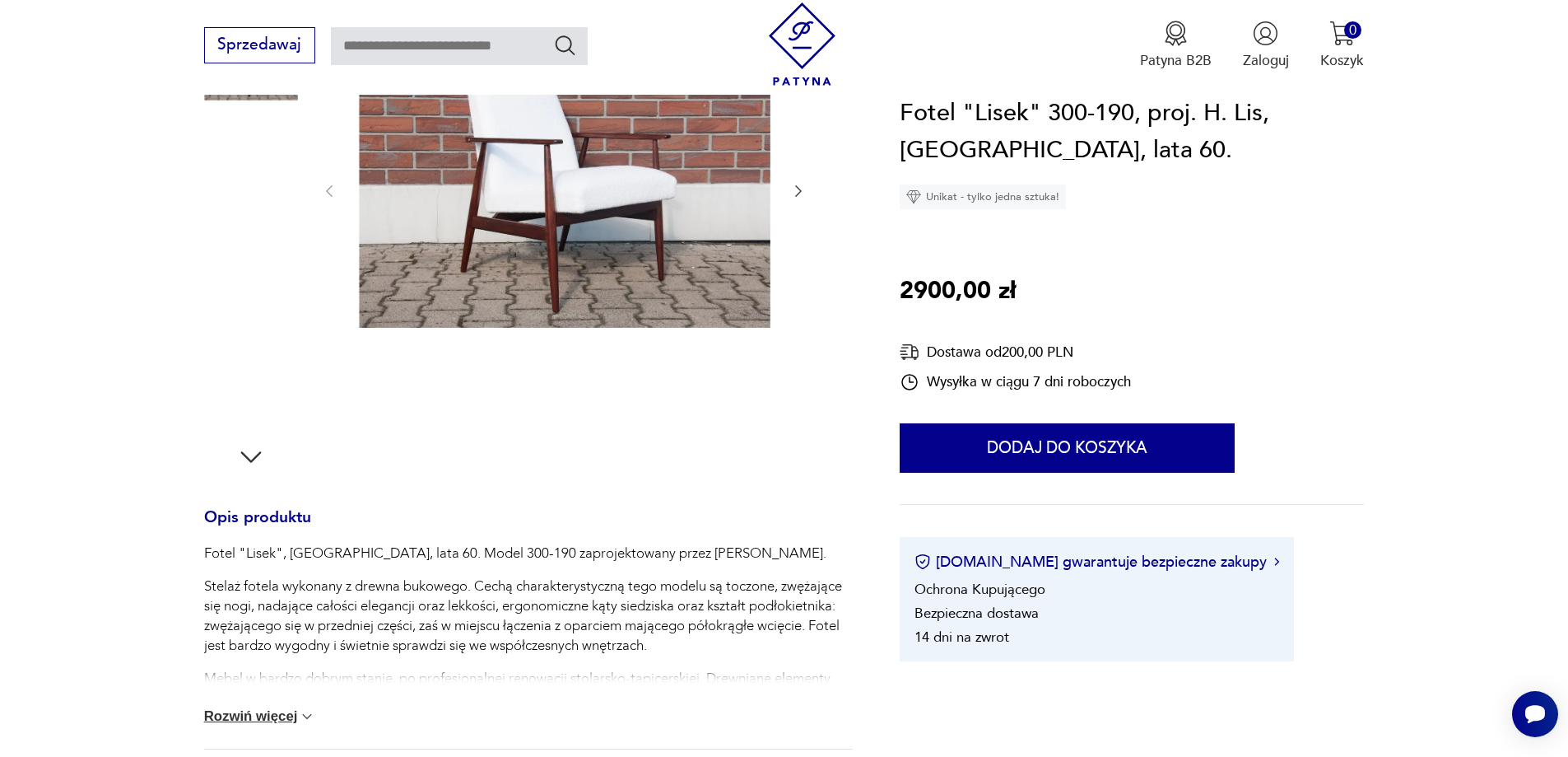
scroll to position [165, 0]
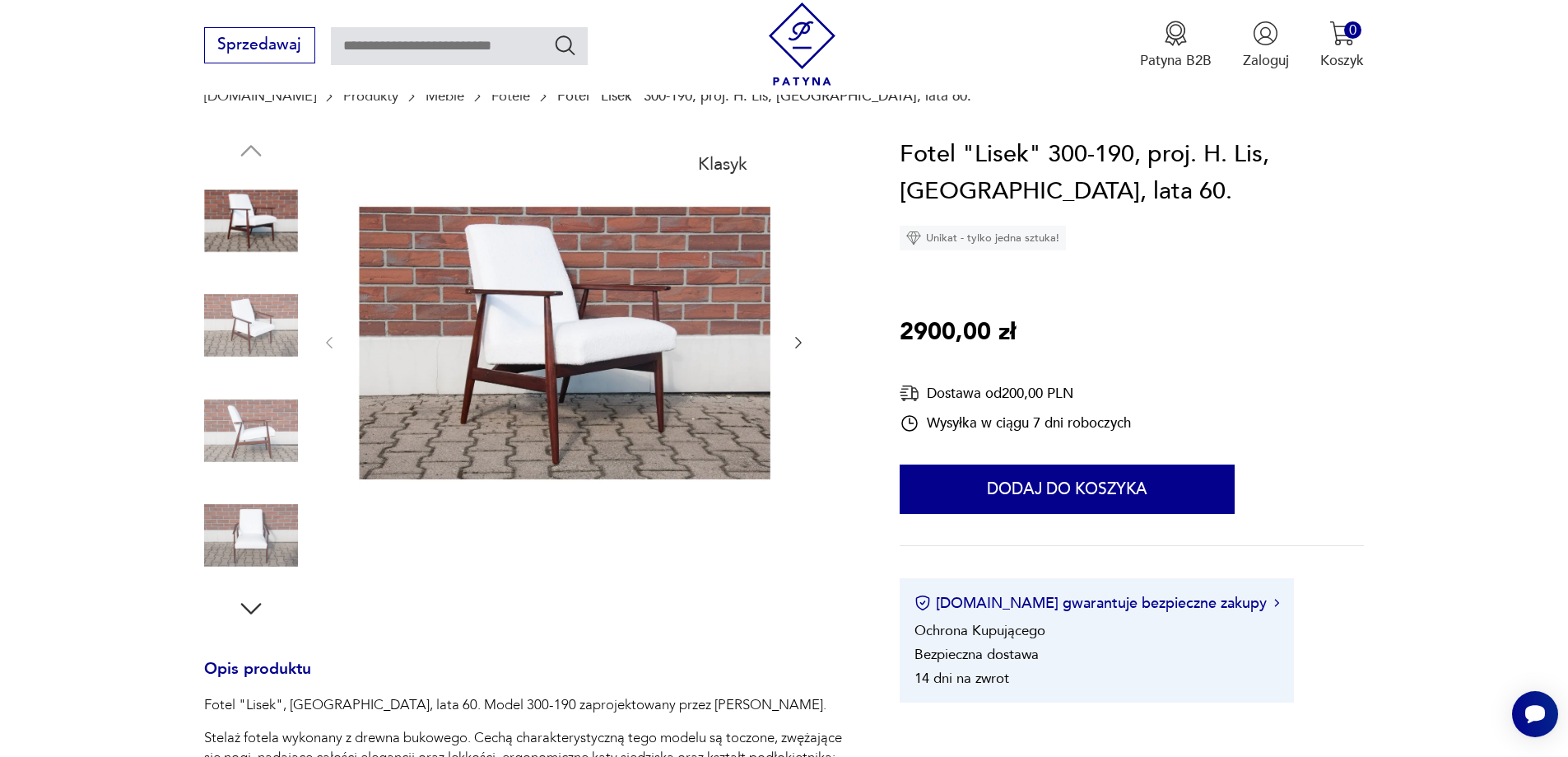
click at [796, 344] on icon "button" at bounding box center [798, 343] width 17 height 17
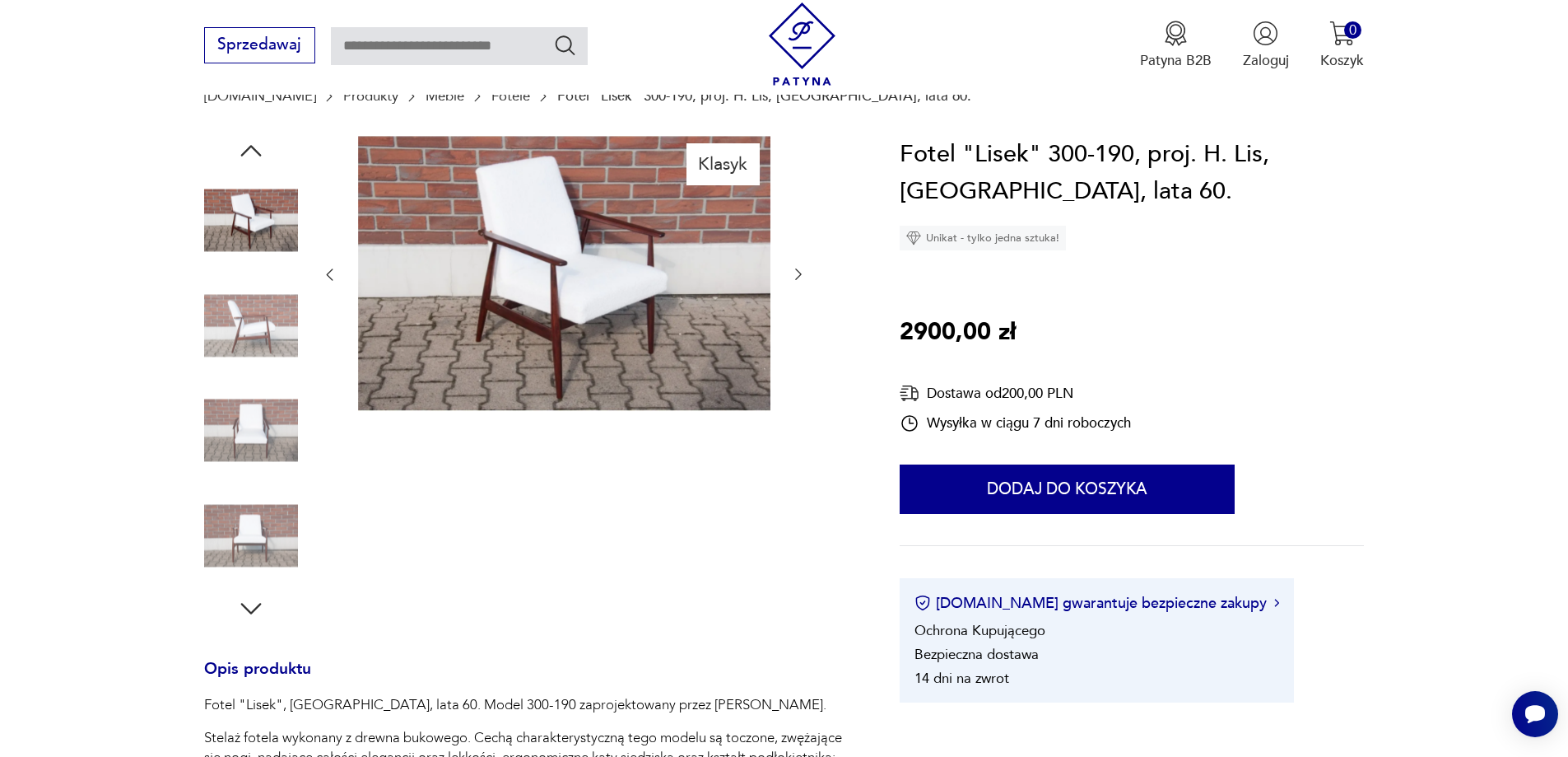
click at [796, 344] on div at bounding box center [564, 275] width 485 height 279
click at [800, 278] on icon "button" at bounding box center [798, 274] width 17 height 17
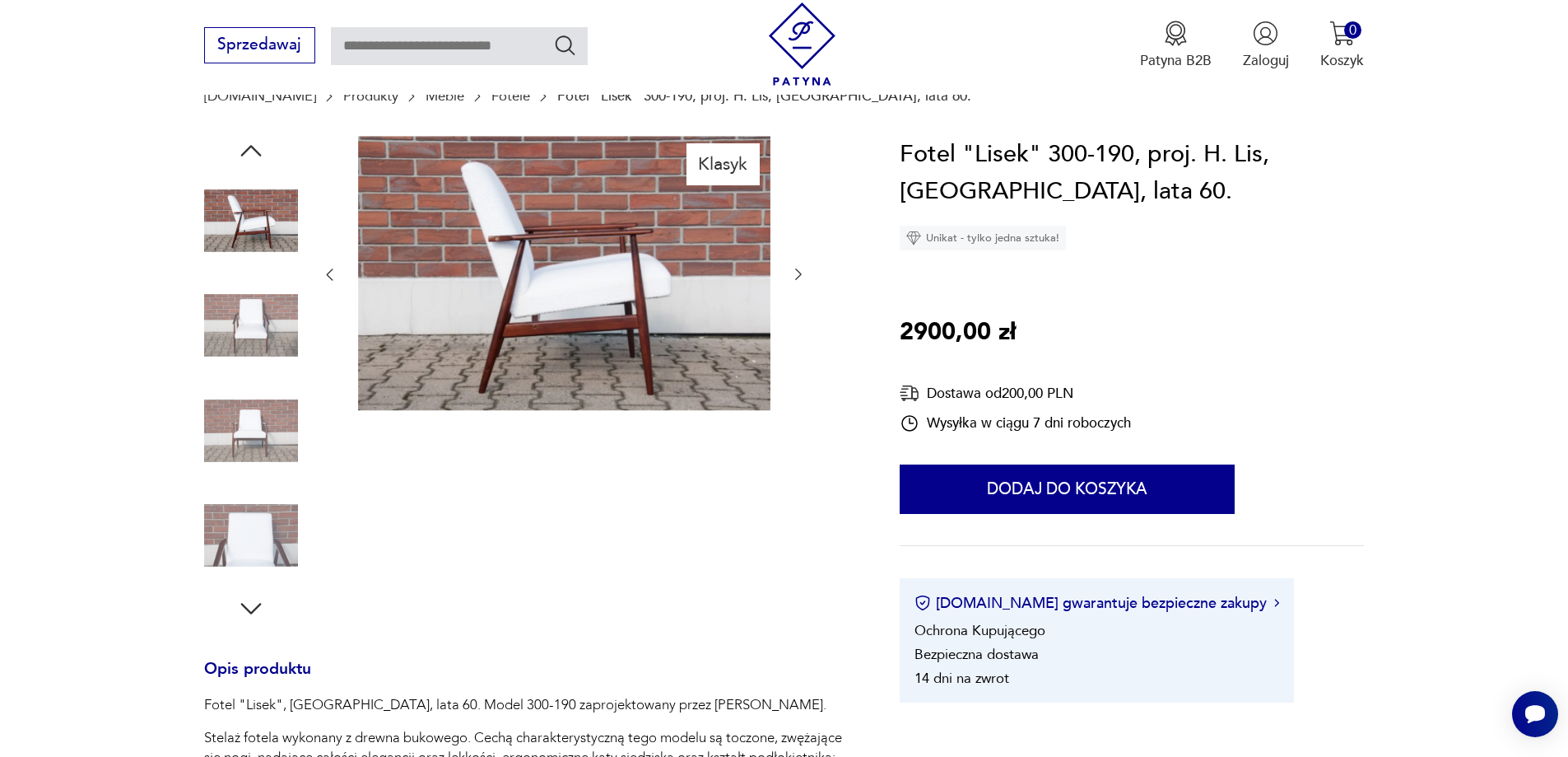
click at [800, 278] on icon "button" at bounding box center [798, 274] width 17 height 17
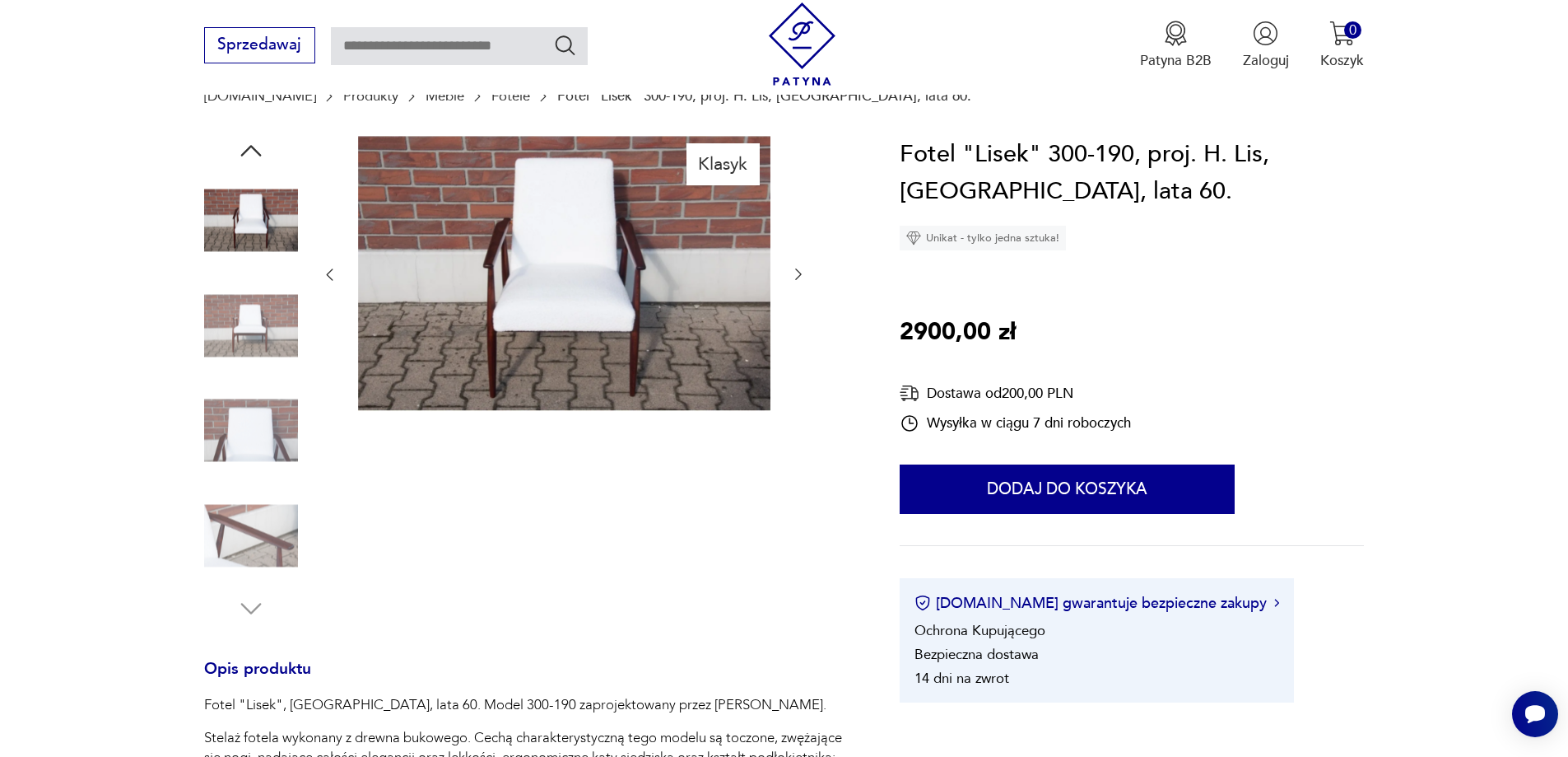
click at [800, 278] on icon "button" at bounding box center [798, 274] width 17 height 17
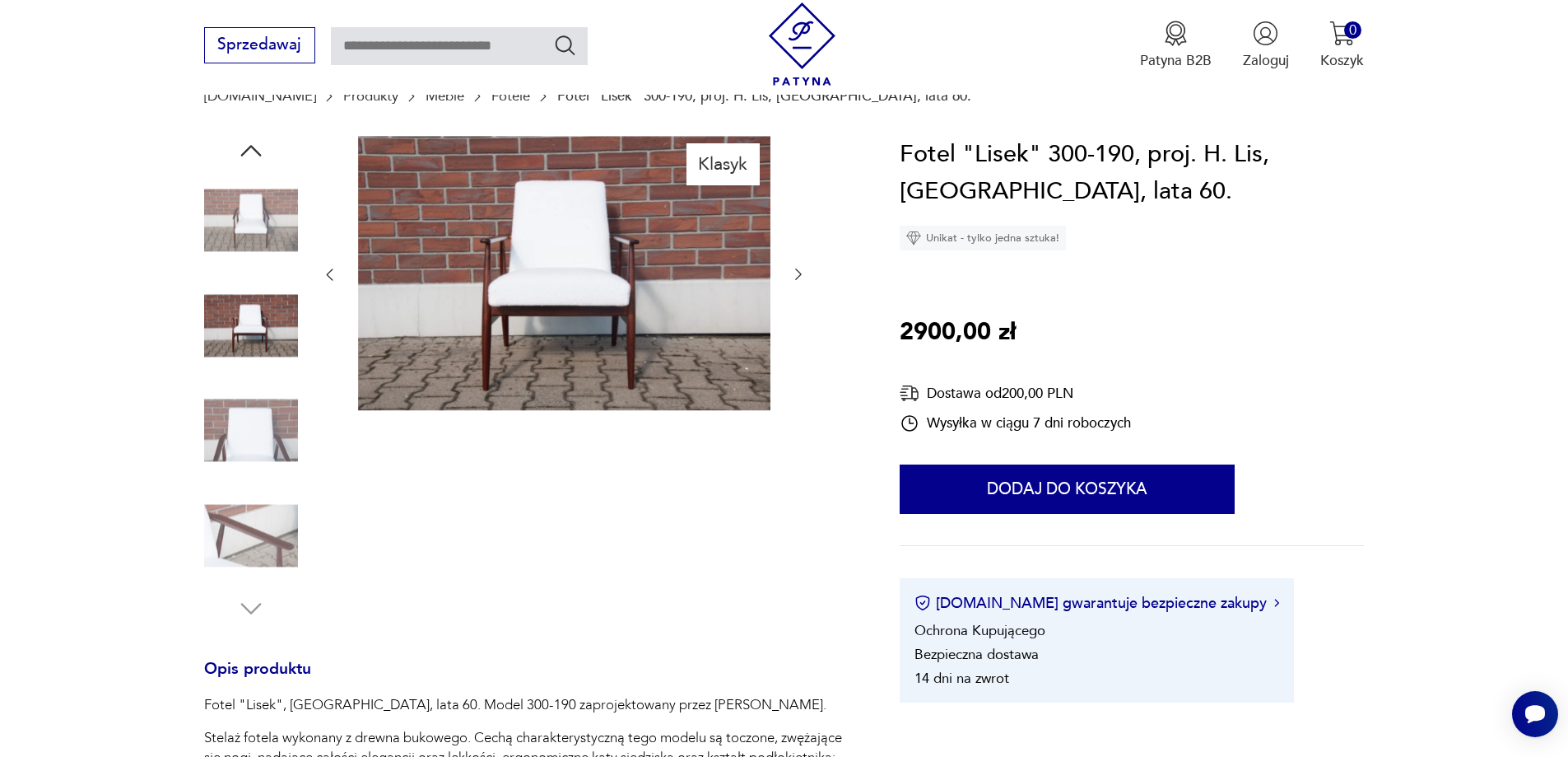
click at [800, 278] on icon "button" at bounding box center [798, 274] width 17 height 17
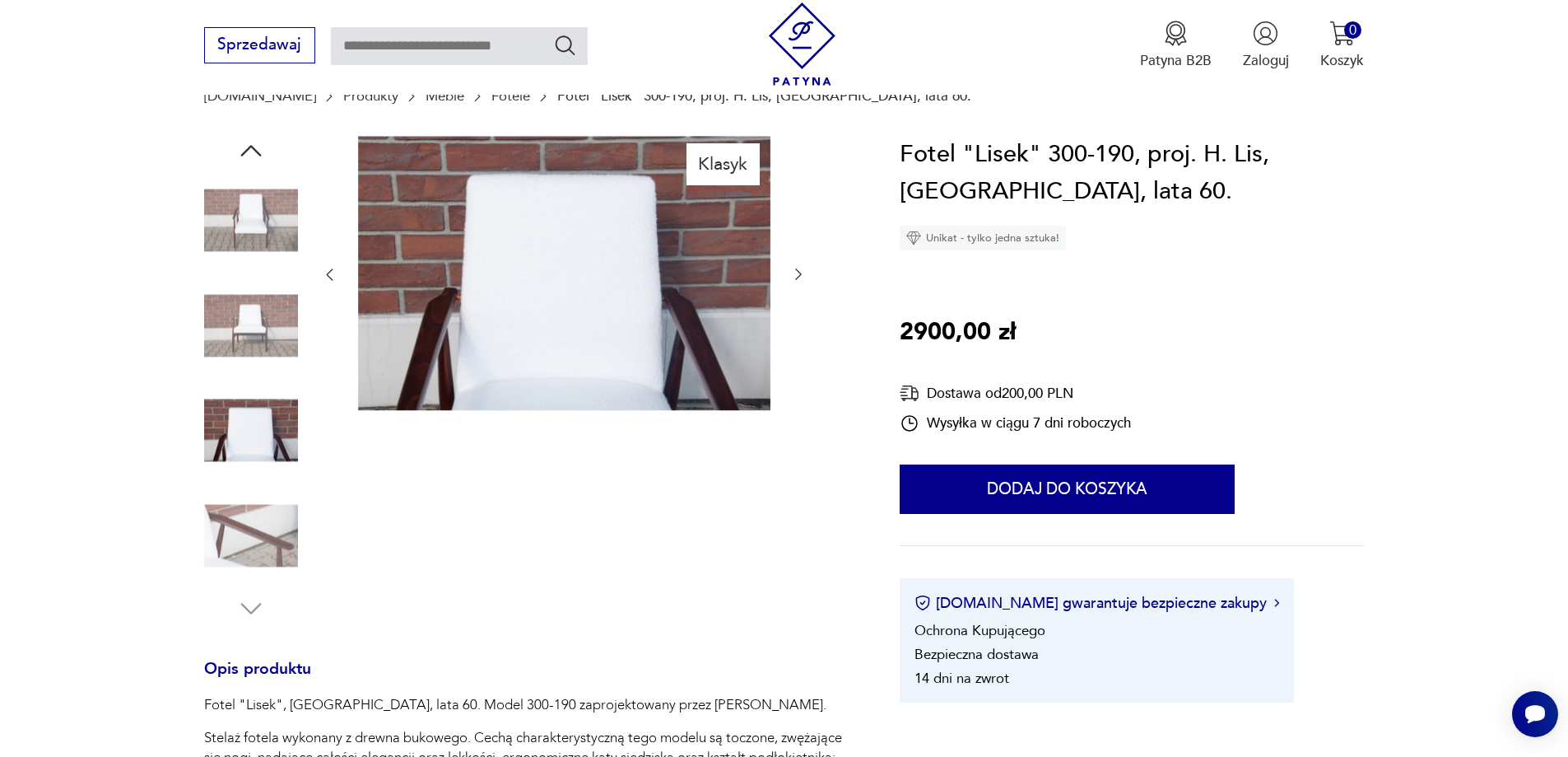
click at [800, 278] on icon "button" at bounding box center [798, 274] width 17 height 17
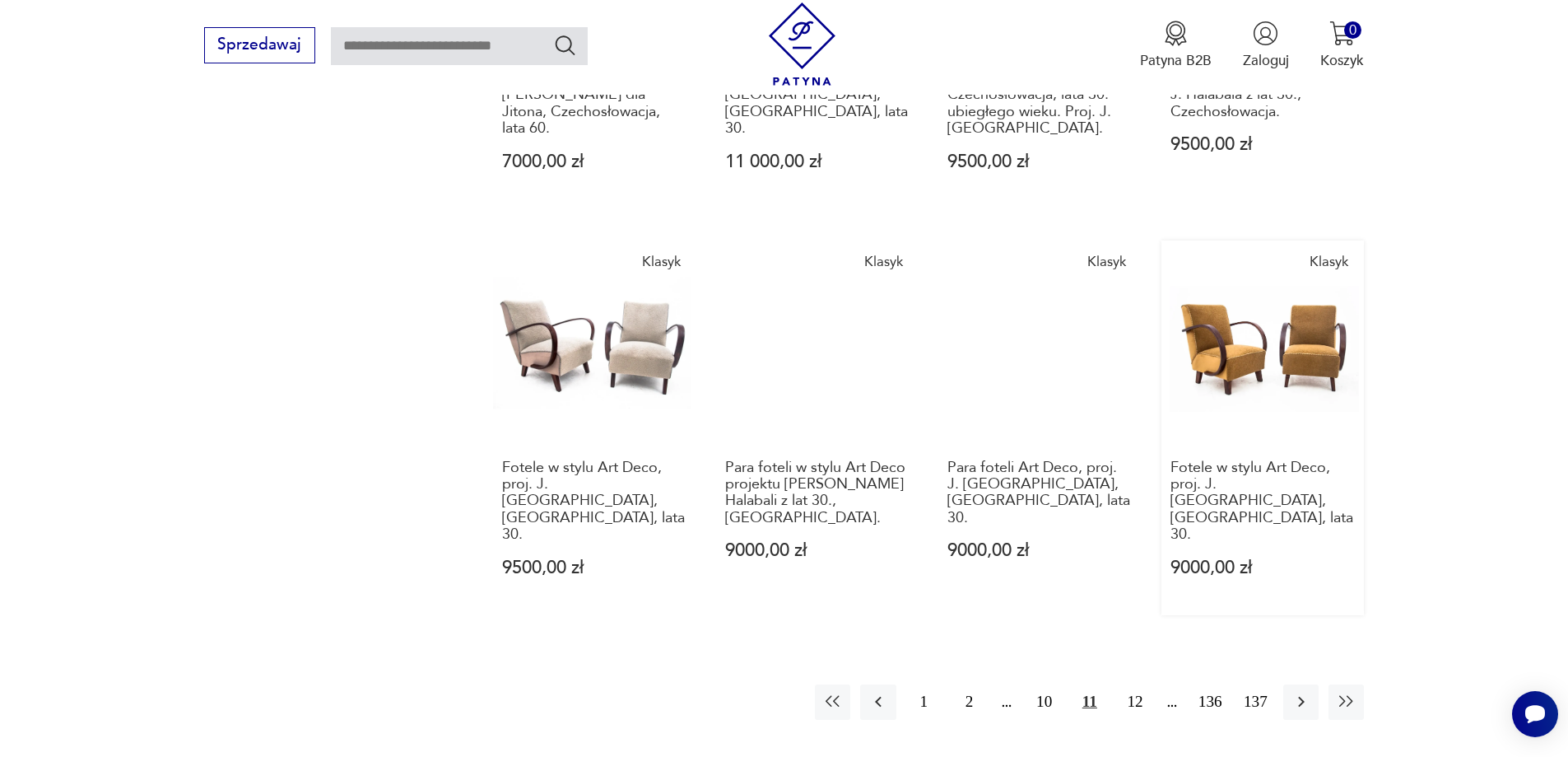
scroll to position [1498, 0]
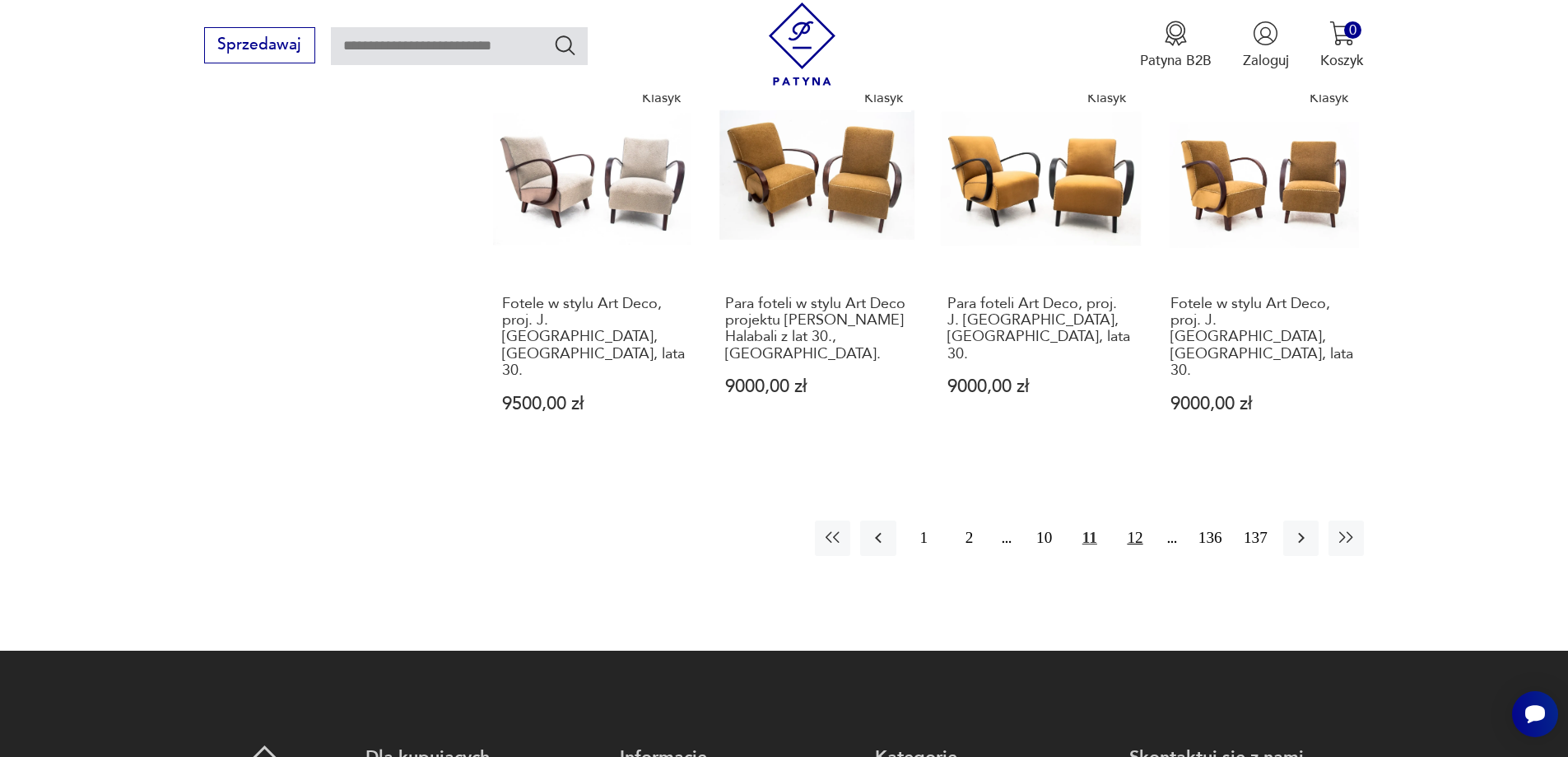
click at [1133, 521] on button "12" at bounding box center [1135, 539] width 35 height 35
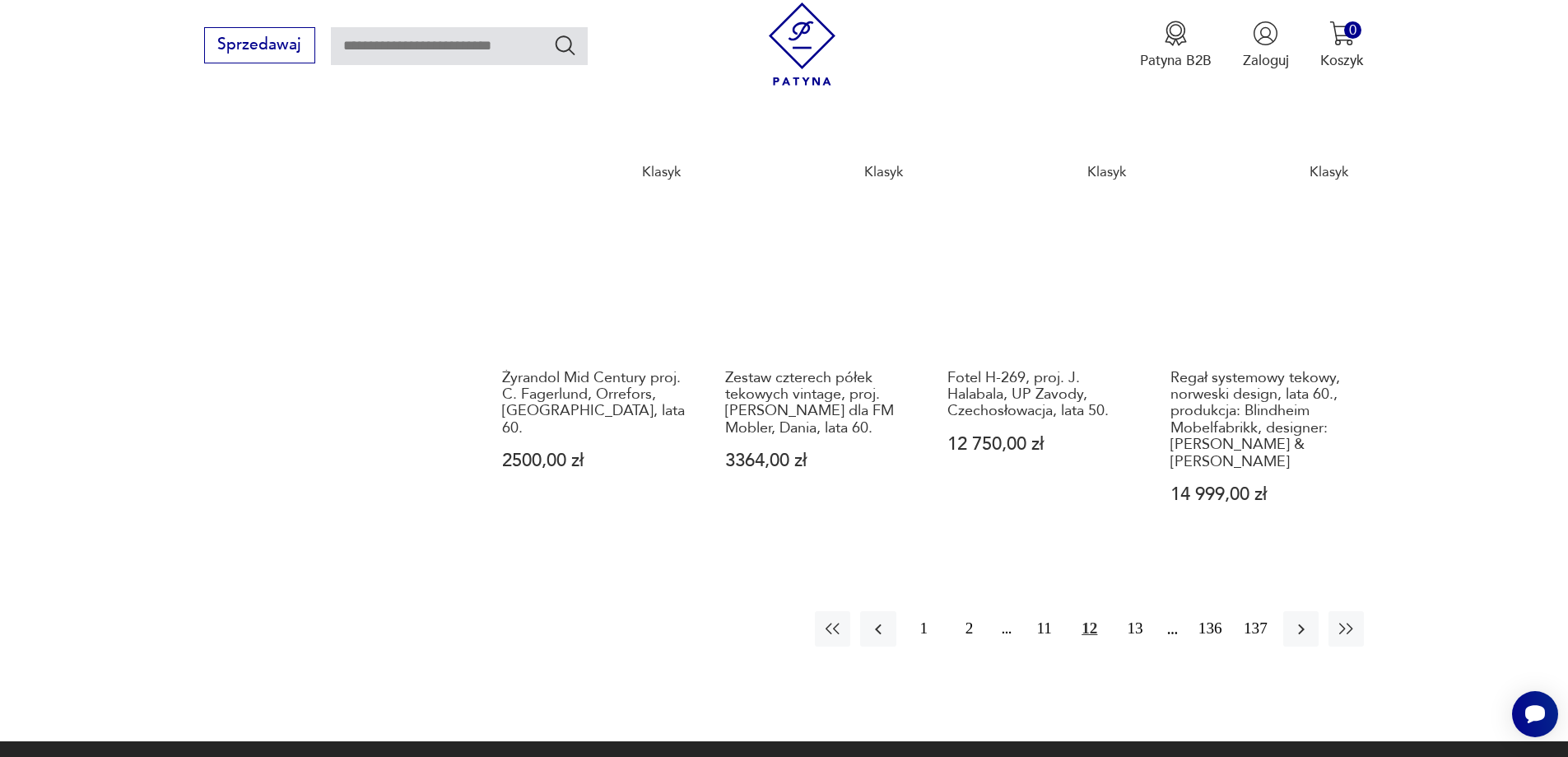
scroll to position [1746, 0]
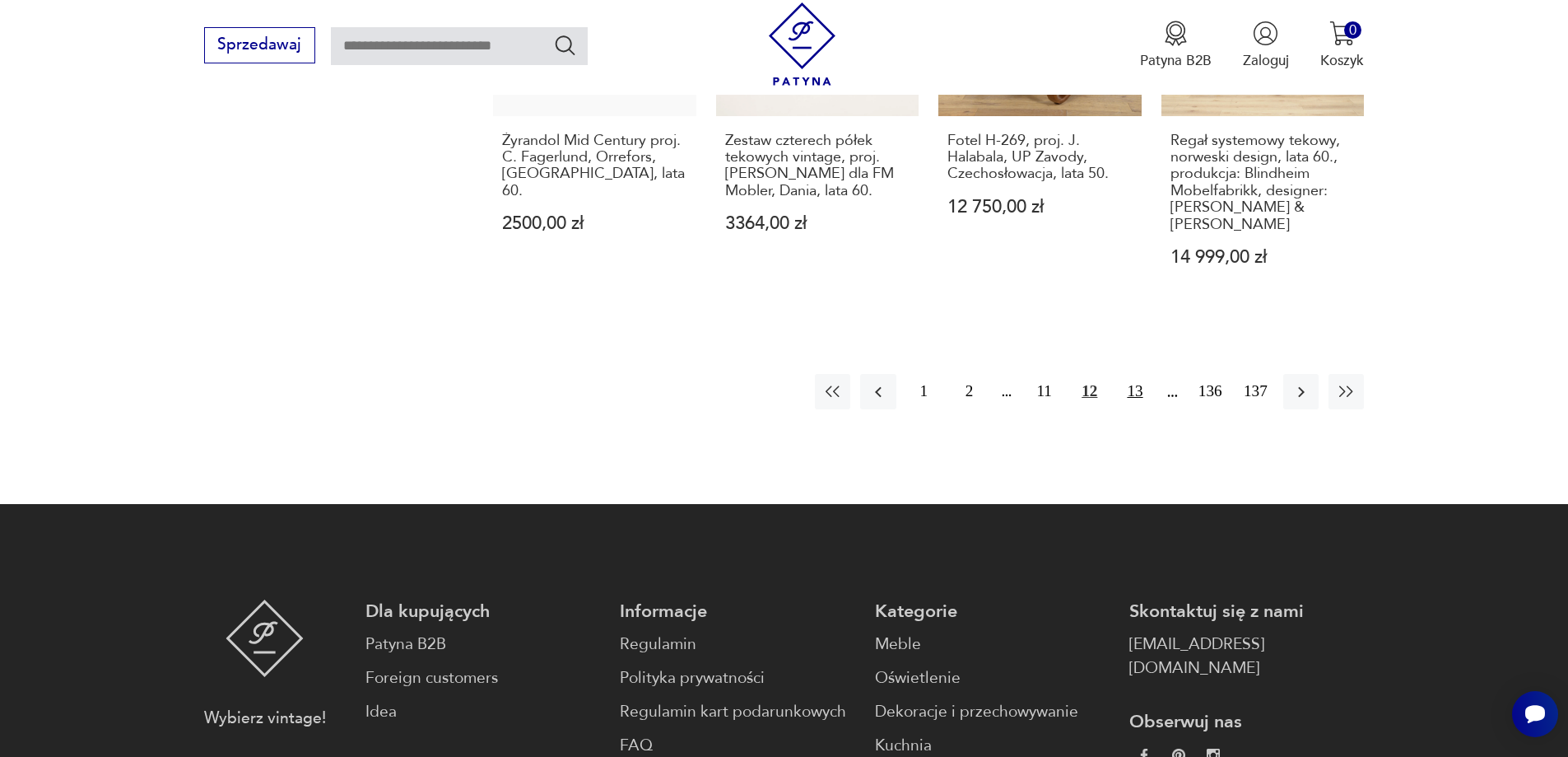
click at [1137, 374] on button "13" at bounding box center [1135, 392] width 35 height 35
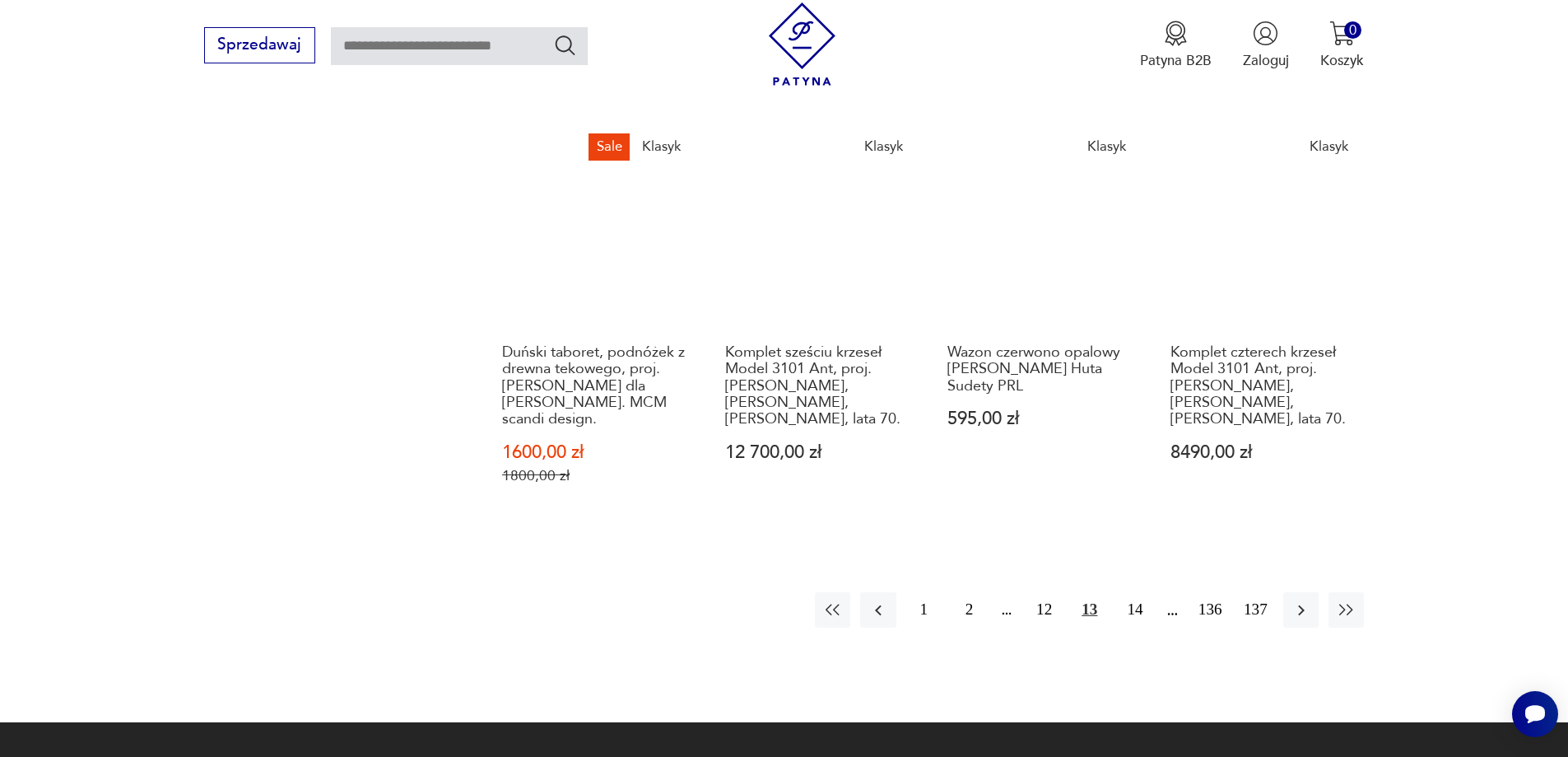
scroll to position [1581, 0]
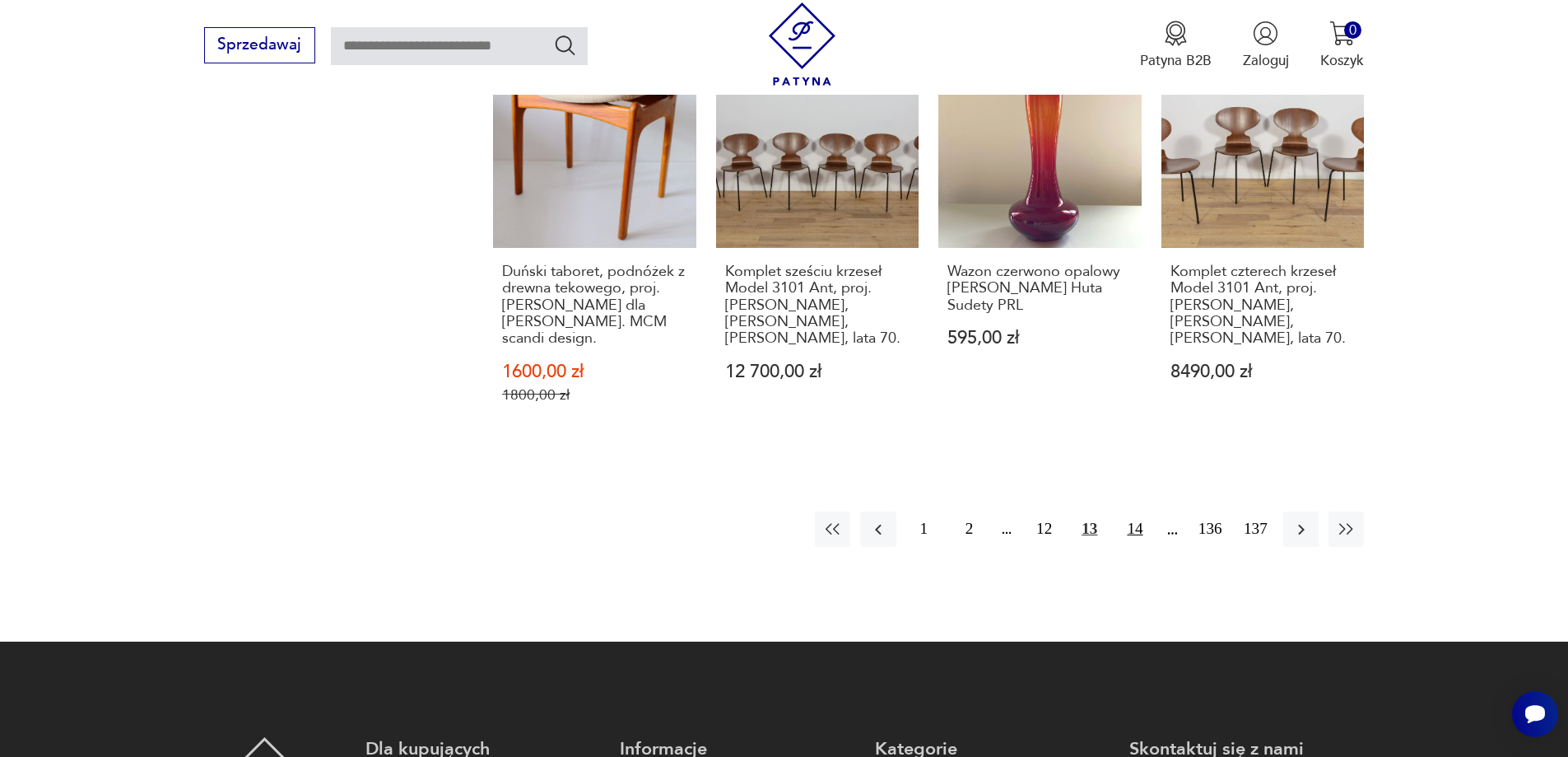
click at [1140, 512] on button "14" at bounding box center [1135, 530] width 35 height 35
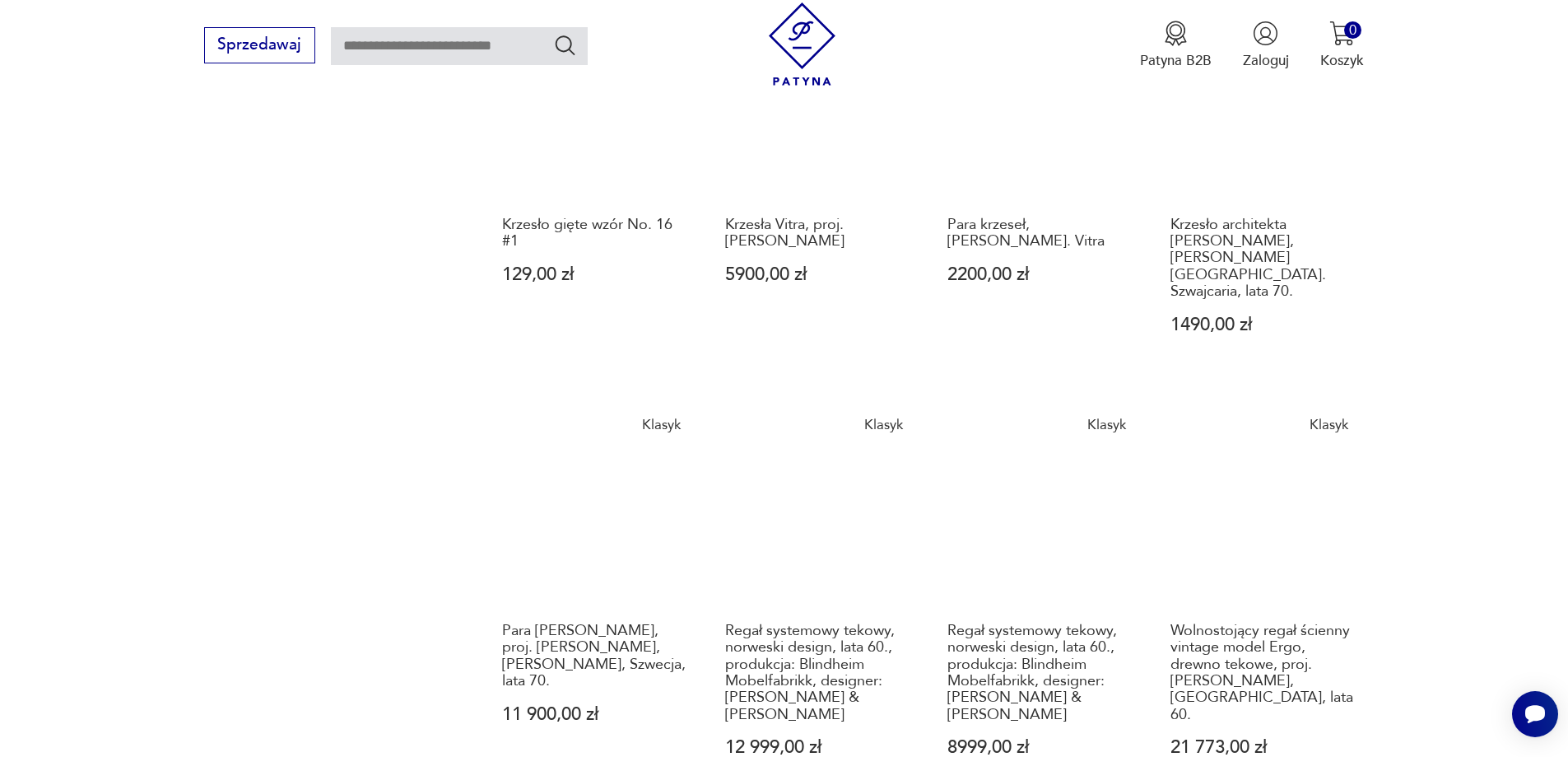
scroll to position [1581, 0]
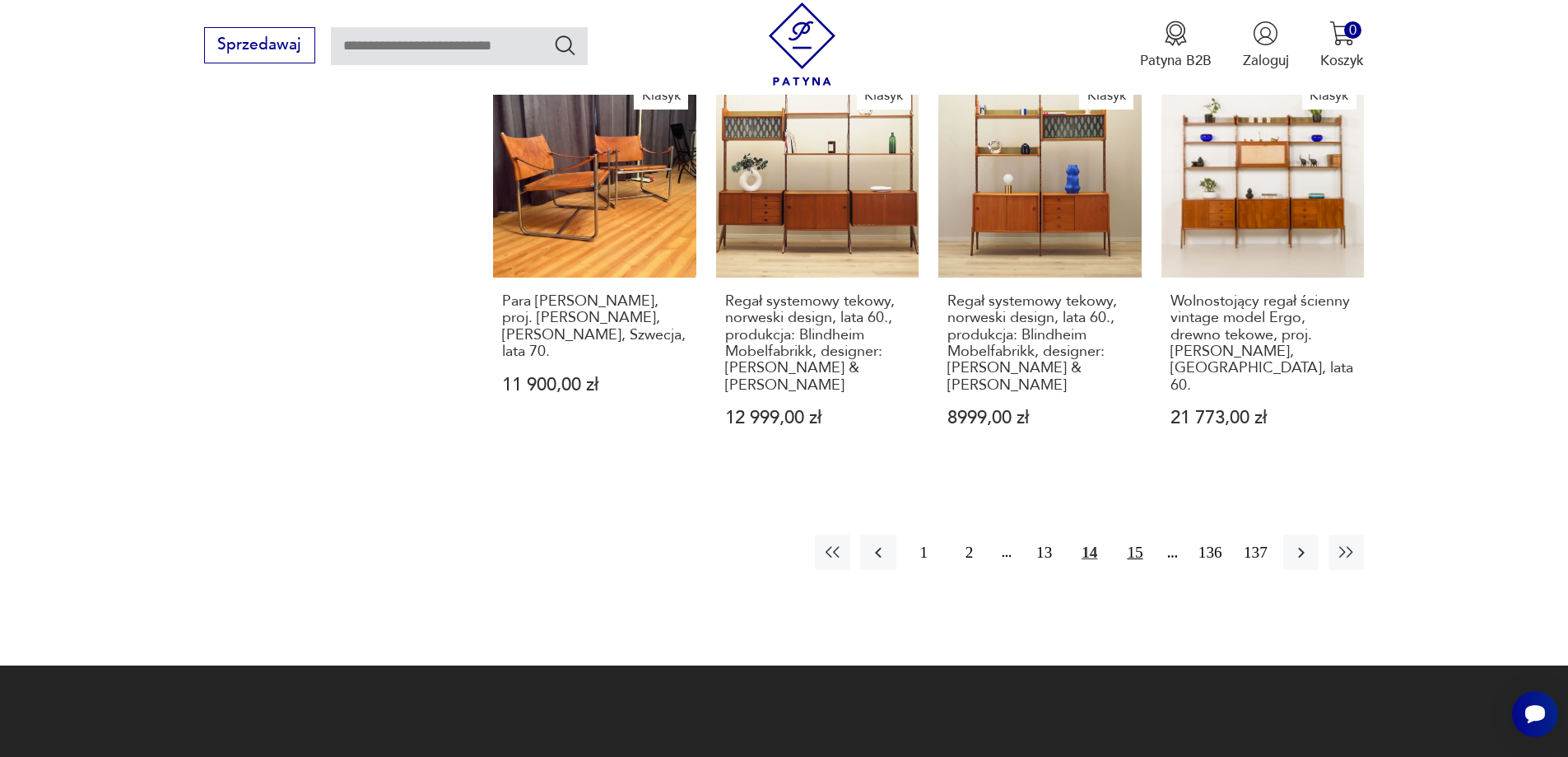
click at [1139, 535] on button "15" at bounding box center [1135, 553] width 35 height 35
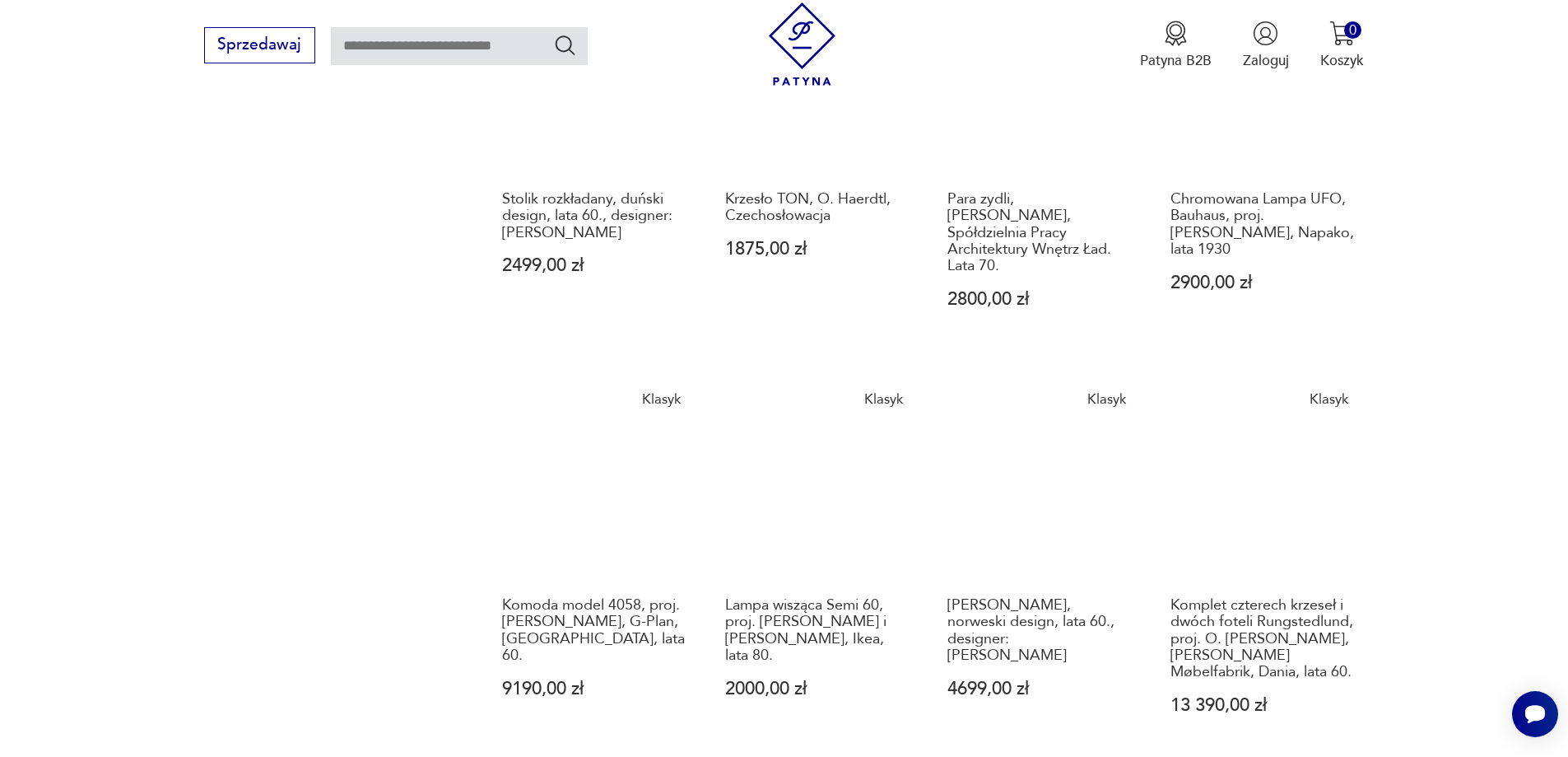
scroll to position [1334, 0]
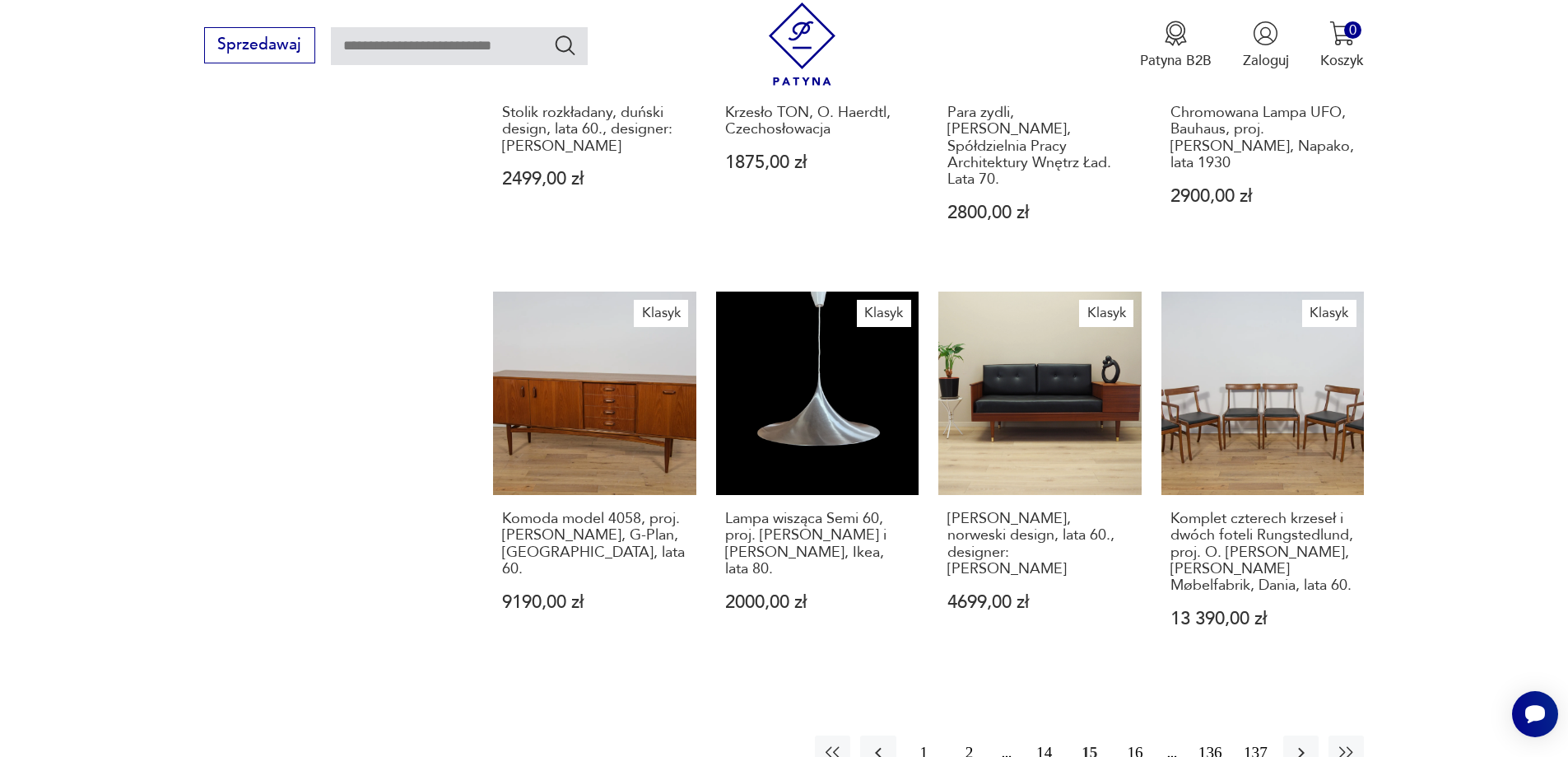
click at [1134, 736] on button "16" at bounding box center [1135, 753] width 35 height 35
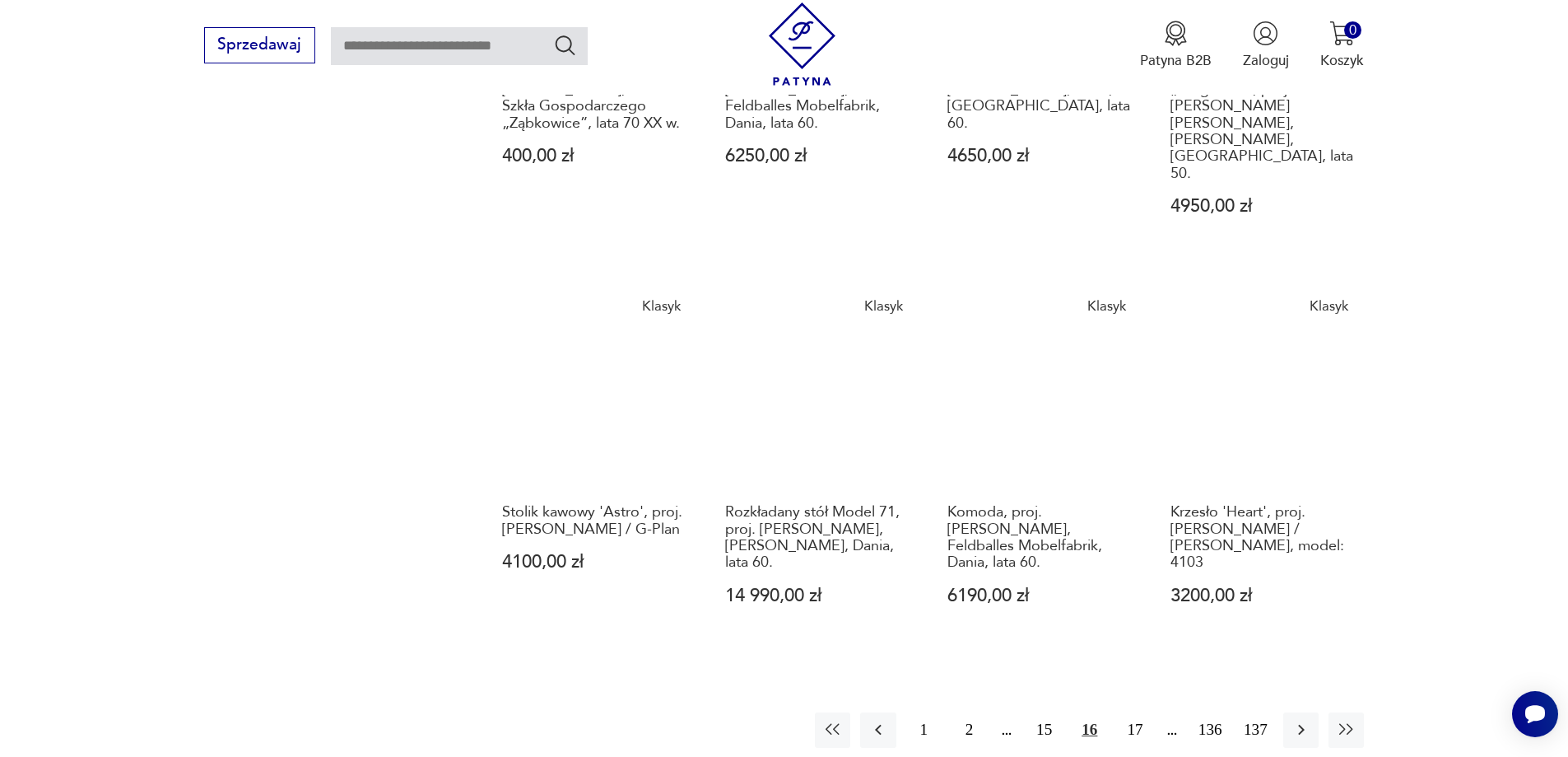
scroll to position [1498, 0]
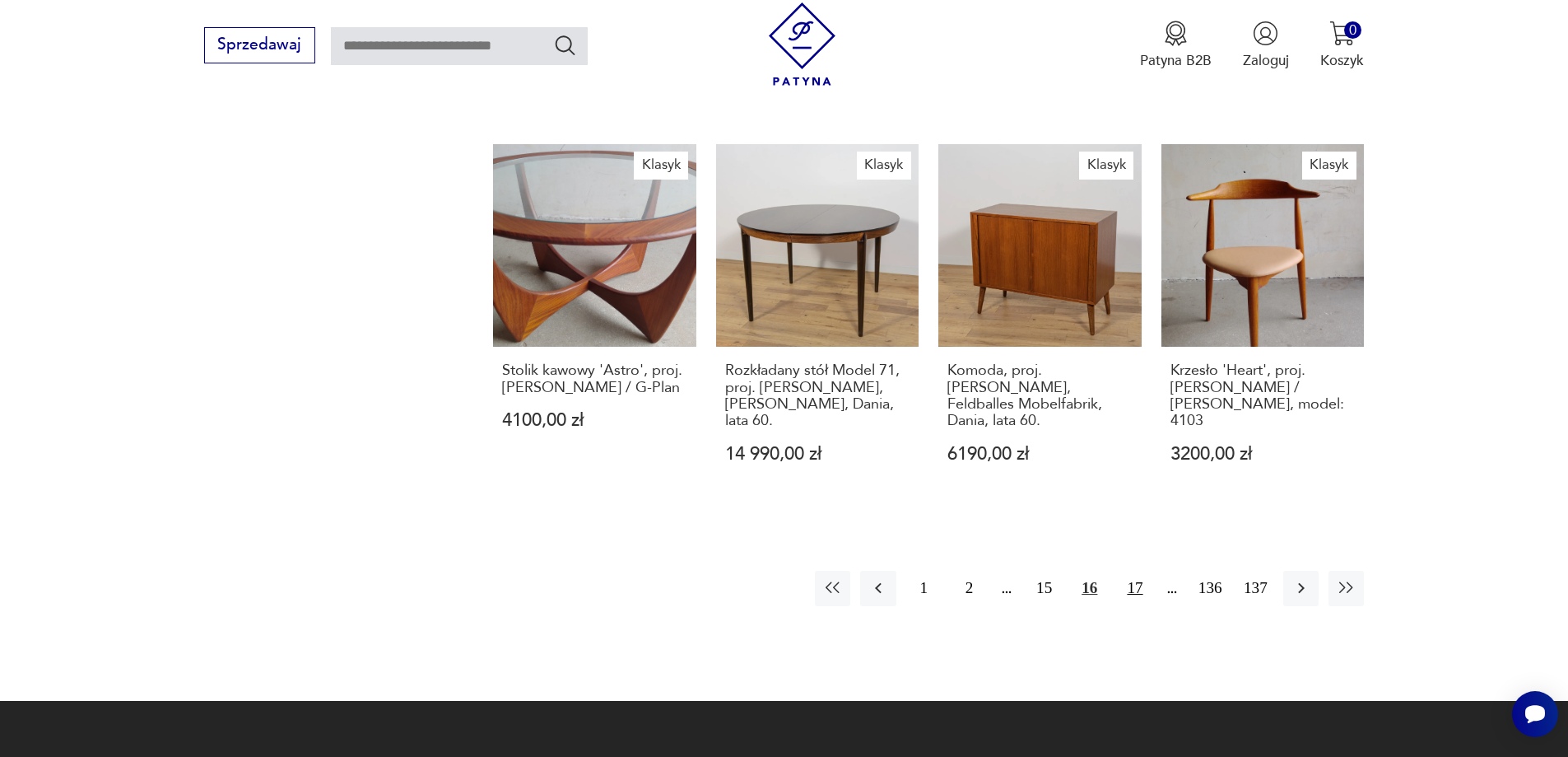
click at [1139, 571] on button "17" at bounding box center [1135, 588] width 35 height 35
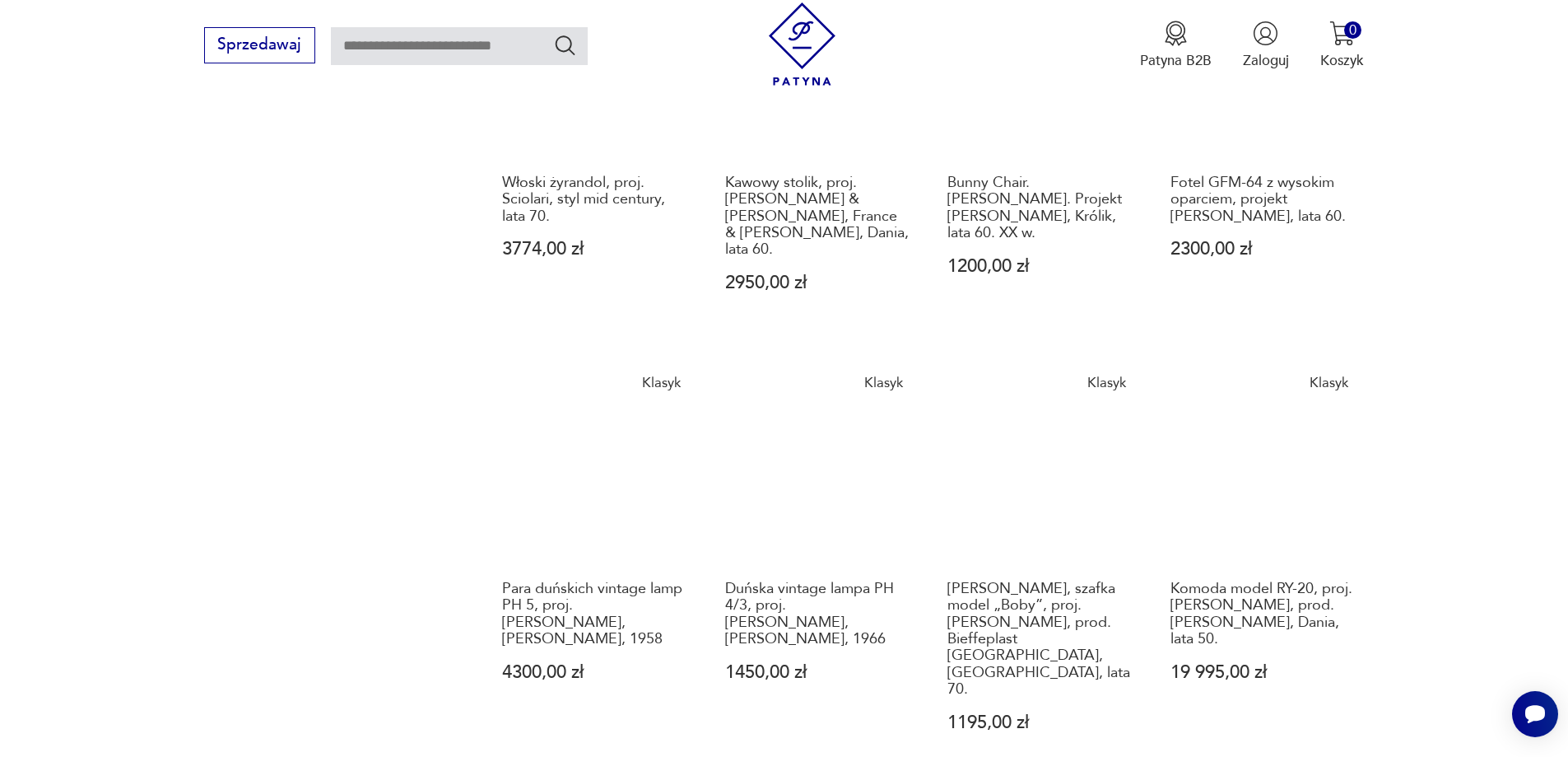
scroll to position [1334, 0]
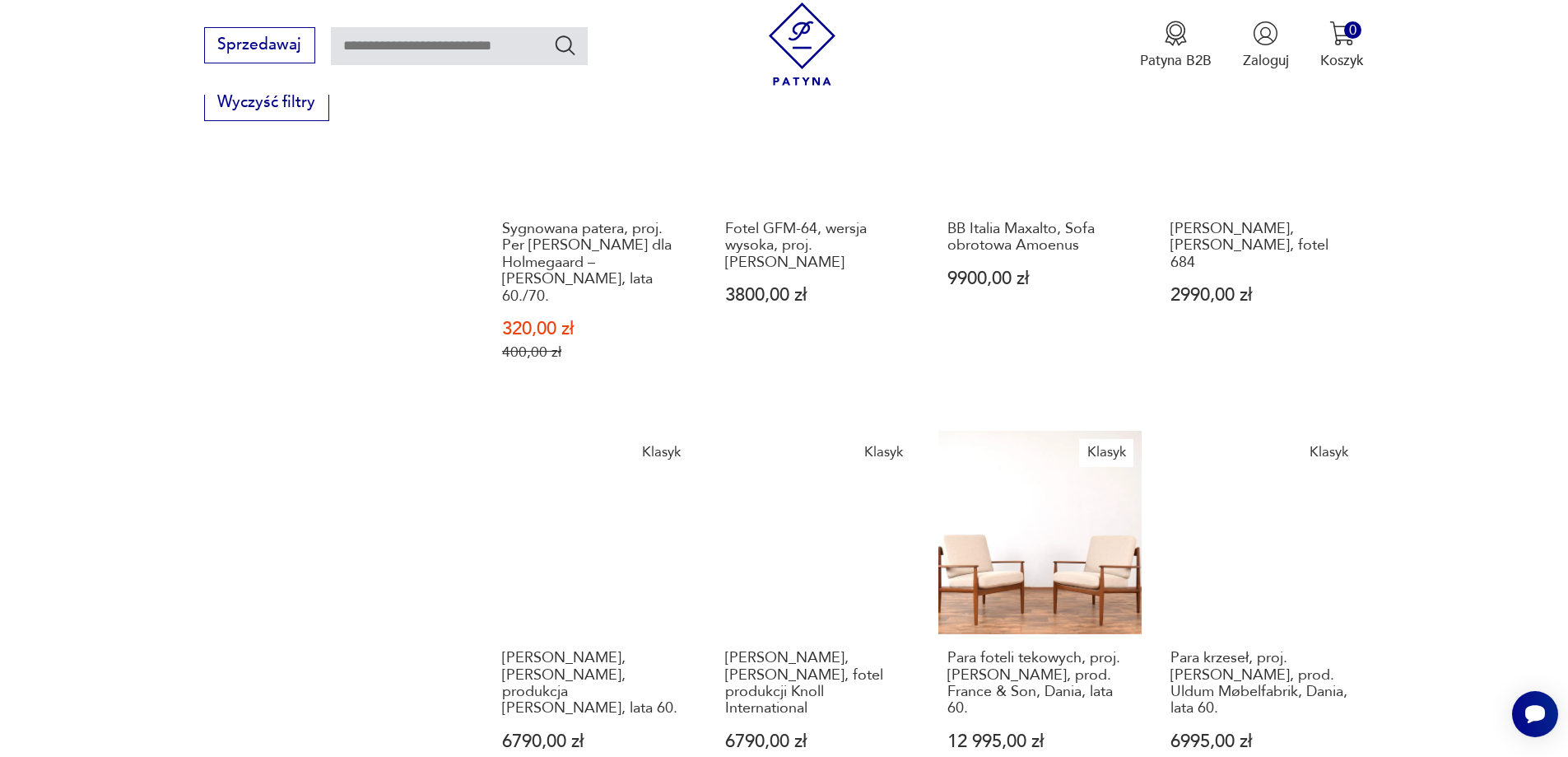
scroll to position [1334, 0]
